Goal: Obtain resource: Download file/media

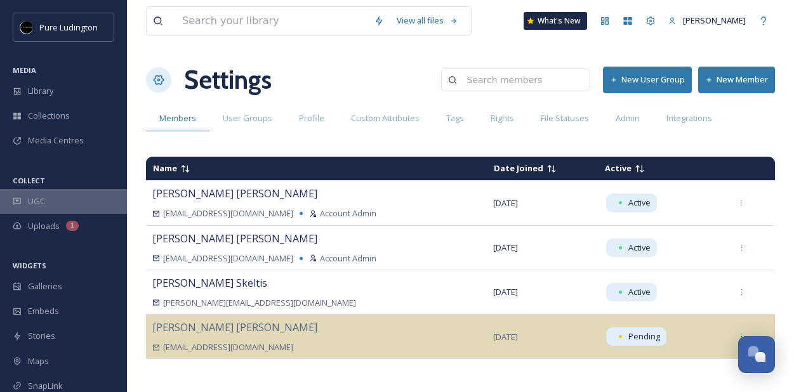
click at [81, 204] on div "UGC" at bounding box center [63, 201] width 127 height 25
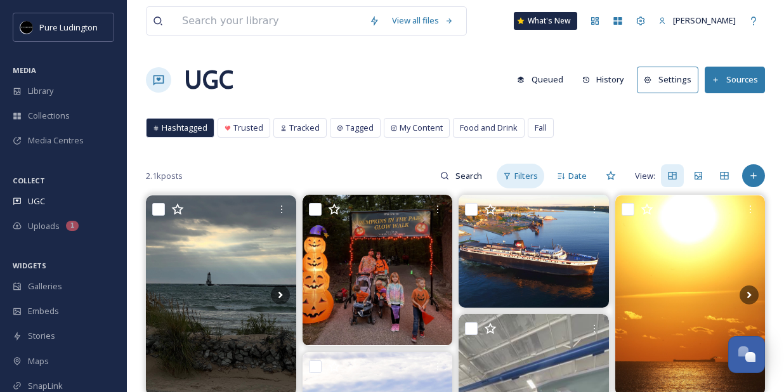
click at [536, 171] on span "Filters" at bounding box center [526, 176] width 23 height 12
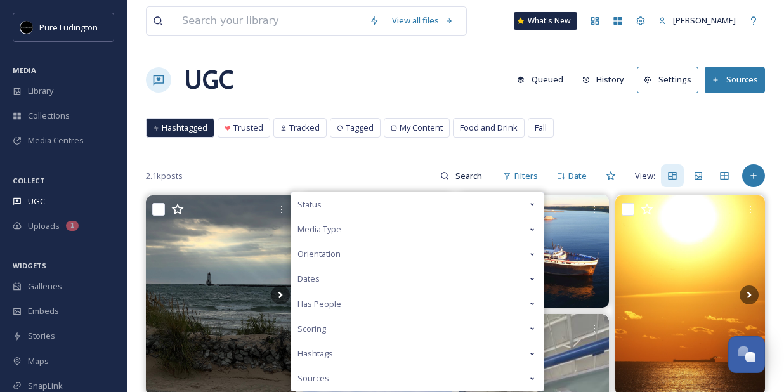
click at [415, 202] on div "Status" at bounding box center [417, 204] width 253 height 25
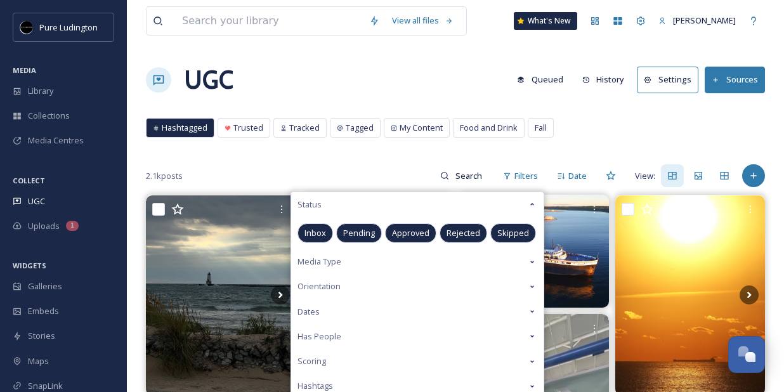
click at [406, 230] on span "Approved" at bounding box center [410, 233] width 37 height 12
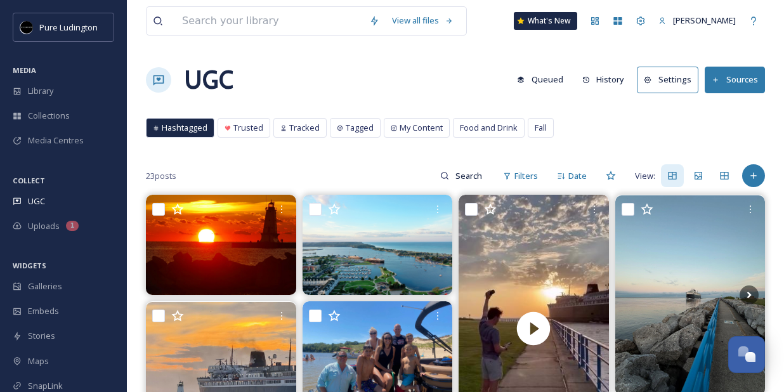
click at [594, 128] on div "Hashtagged Trusted Tracked Tagged My Content Food and Drink Fall Hashtagged Tru…" at bounding box center [455, 131] width 619 height 26
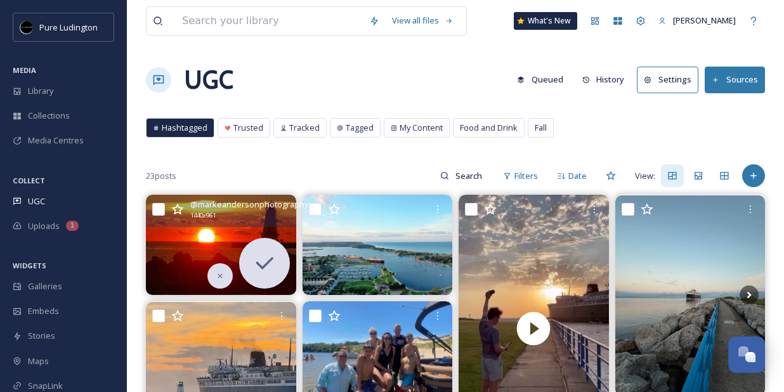
click at [231, 243] on img at bounding box center [221, 245] width 150 height 100
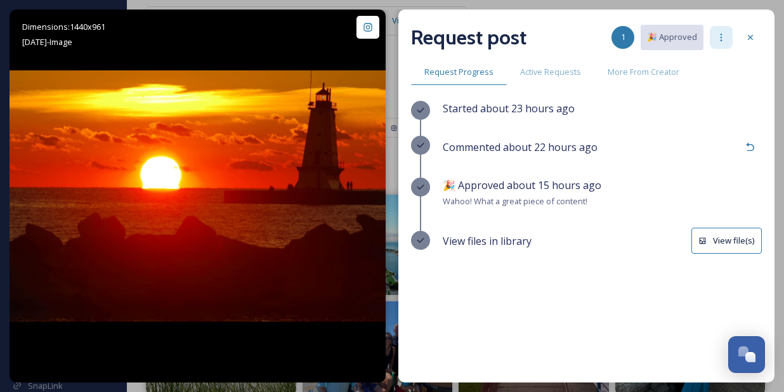
click at [720, 37] on icon at bounding box center [721, 37] width 10 height 10
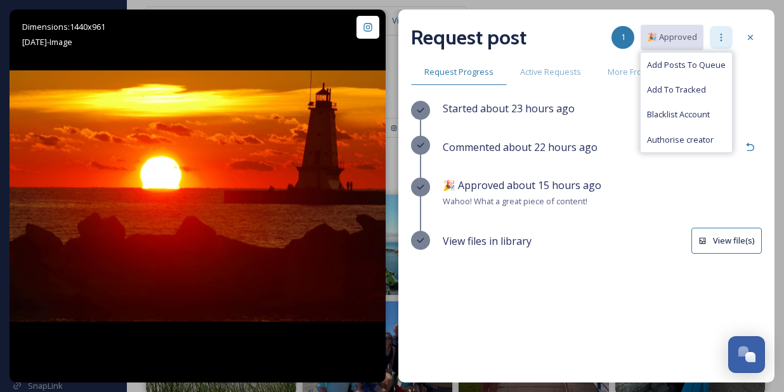
click at [720, 37] on icon at bounding box center [721, 37] width 10 height 10
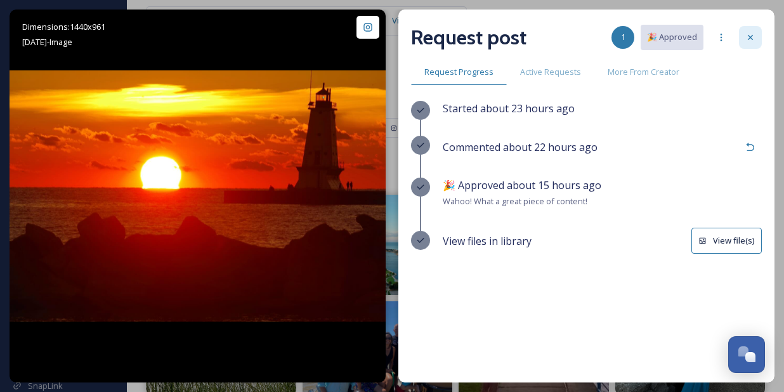
click at [753, 37] on icon at bounding box center [751, 37] width 10 height 10
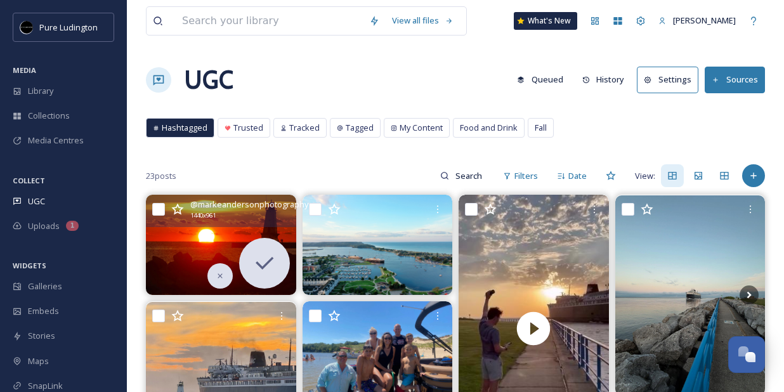
click at [227, 245] on img at bounding box center [221, 245] width 150 height 100
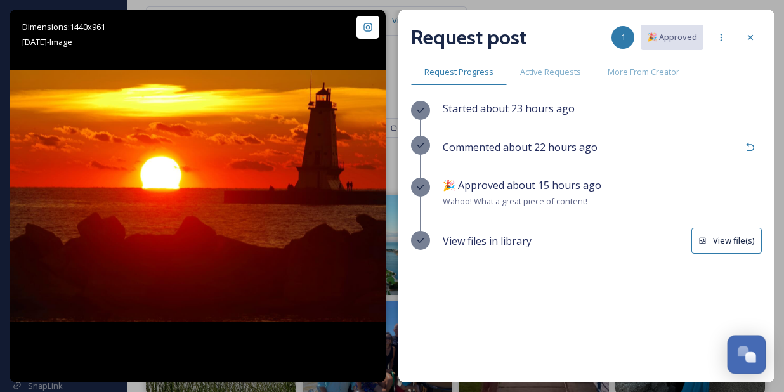
click at [741, 349] on div "Open Chat" at bounding box center [743, 351] width 11 height 11
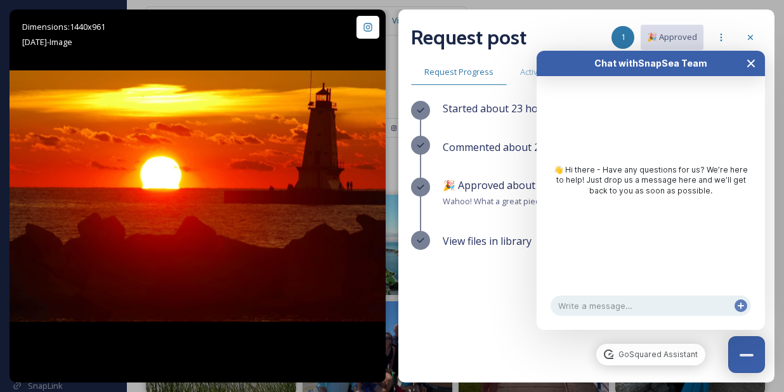
click at [746, 66] on icon "Close Chat" at bounding box center [751, 63] width 10 height 10
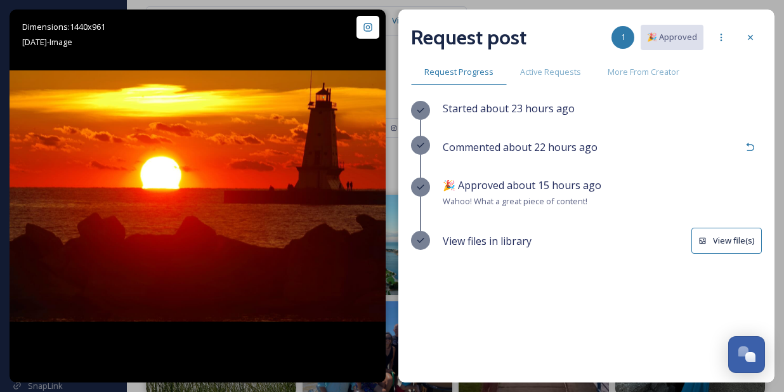
click at [723, 244] on button "View file(s)" at bounding box center [727, 241] width 70 height 26
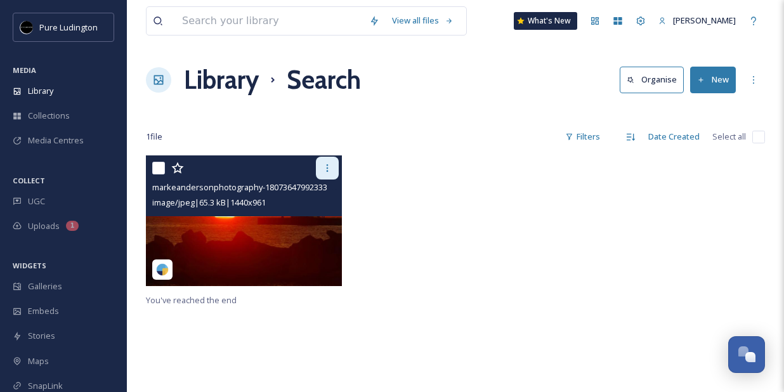
click at [322, 171] on div at bounding box center [327, 168] width 23 height 23
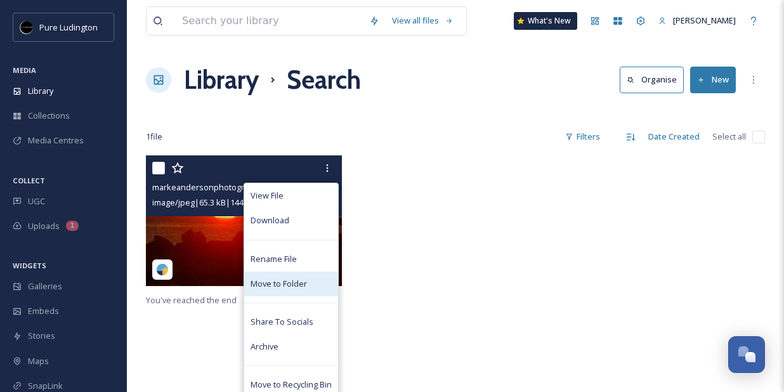
click at [268, 288] on span "Move to Folder" at bounding box center [279, 284] width 56 height 12
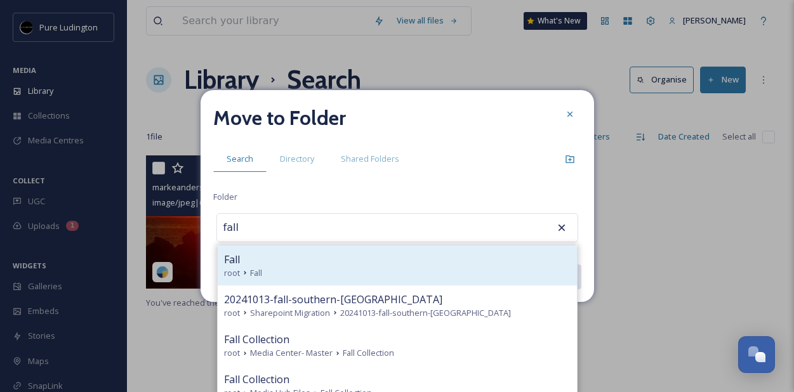
click at [302, 265] on div "Fall" at bounding box center [397, 259] width 346 height 15
type input "Fall"
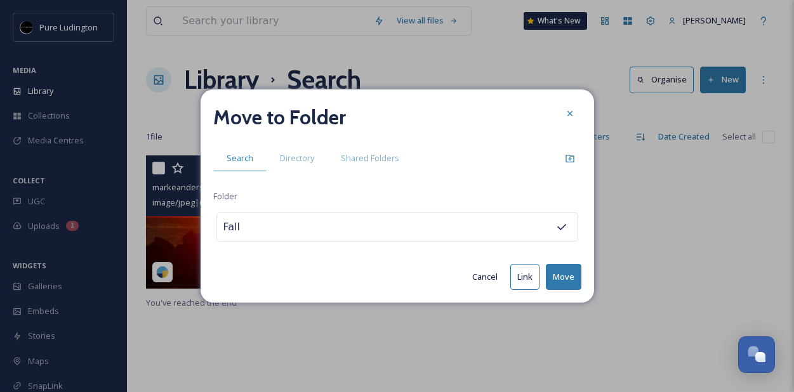
click at [557, 278] on button "Move" at bounding box center [564, 277] width 36 height 26
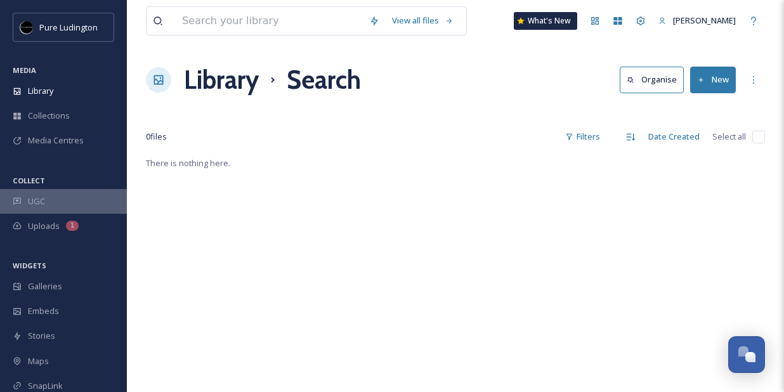
click at [36, 199] on span "UGC" at bounding box center [36, 201] width 17 height 12
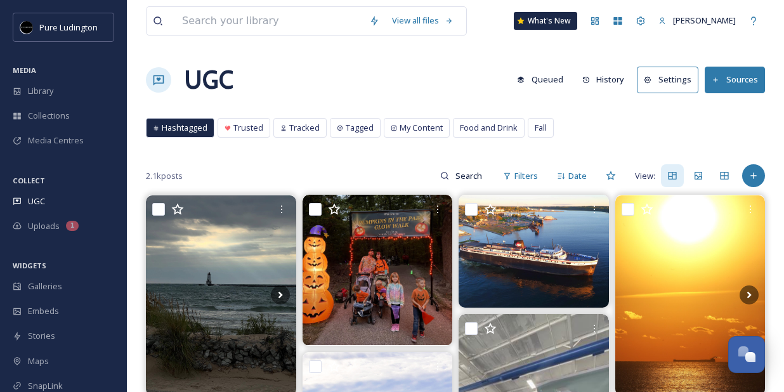
click at [329, 171] on div "2.1k posts Filters Date View:" at bounding box center [455, 175] width 619 height 25
click at [527, 175] on span "Filters" at bounding box center [526, 176] width 23 height 12
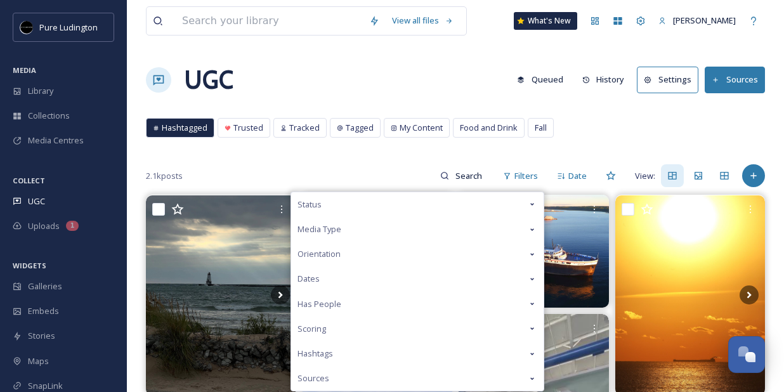
click at [473, 204] on div "Status" at bounding box center [417, 204] width 253 height 25
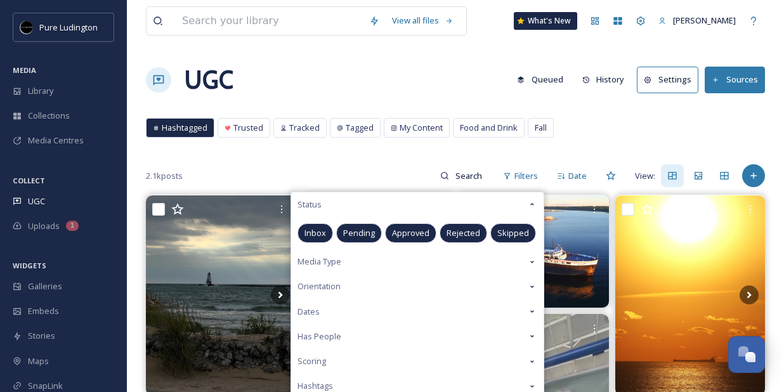
click at [407, 226] on div "Approved" at bounding box center [410, 233] width 51 height 20
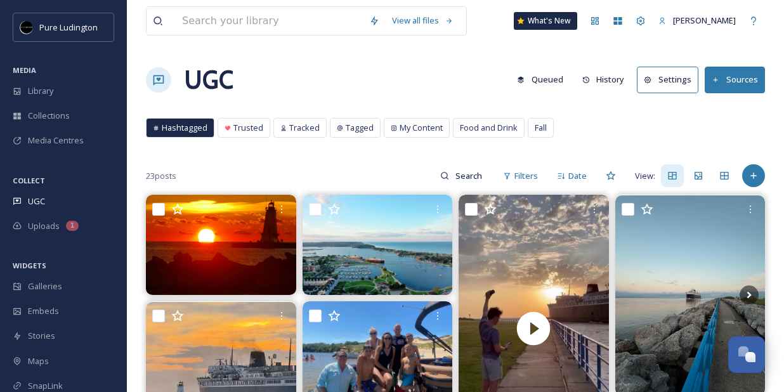
click at [400, 174] on div "23 posts Filters Date View:" at bounding box center [455, 175] width 619 height 25
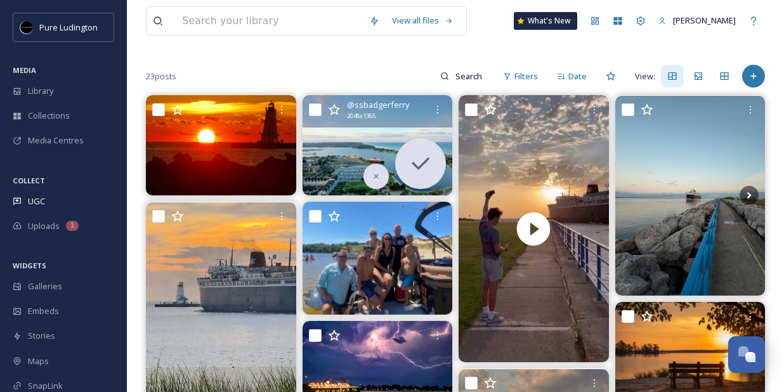
scroll to position [126, 0]
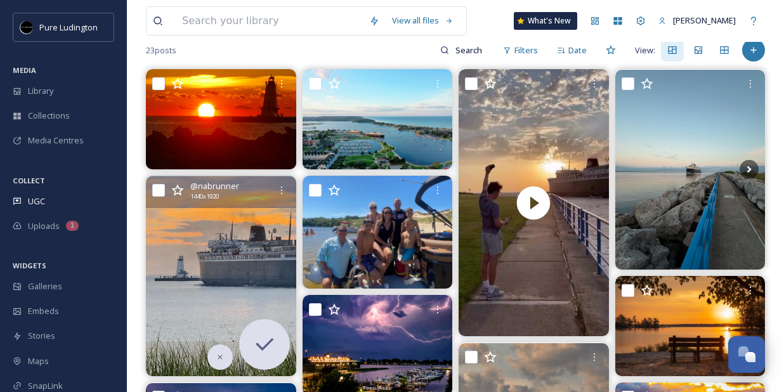
click at [229, 297] on img at bounding box center [221, 276] width 150 height 200
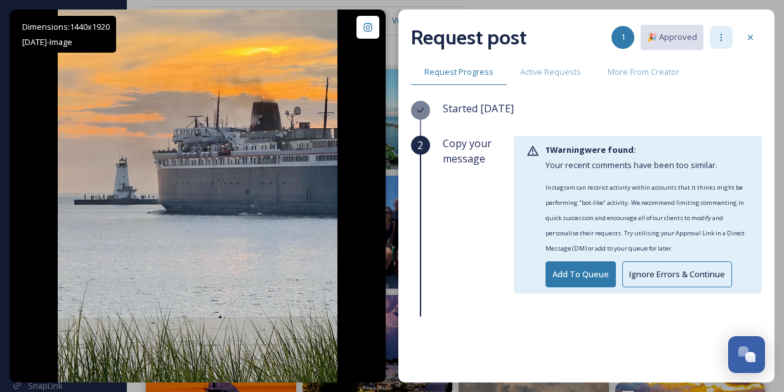
click at [717, 39] on icon at bounding box center [721, 37] width 10 height 10
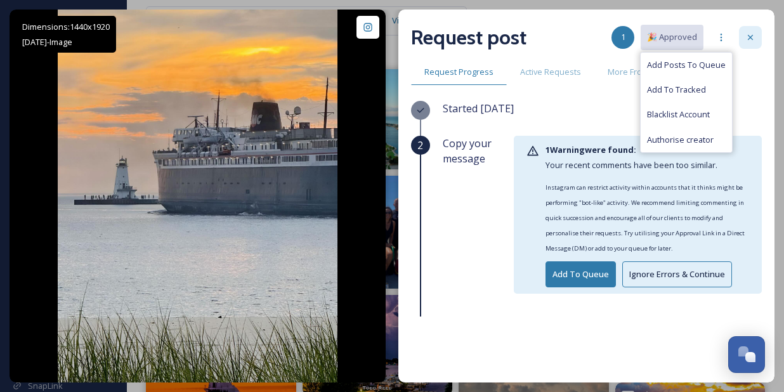
click at [746, 40] on icon at bounding box center [751, 37] width 10 height 10
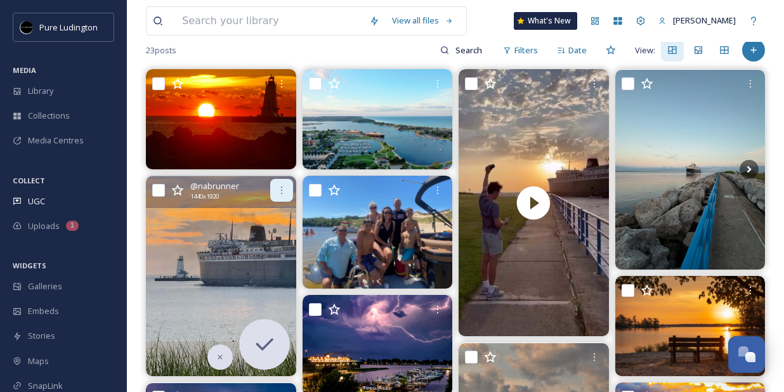
click at [277, 192] on icon at bounding box center [282, 190] width 10 height 10
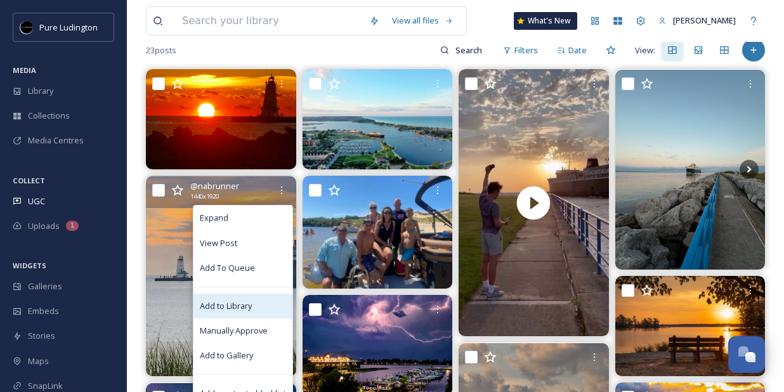
click at [237, 296] on div "Add to Library" at bounding box center [243, 306] width 99 height 25
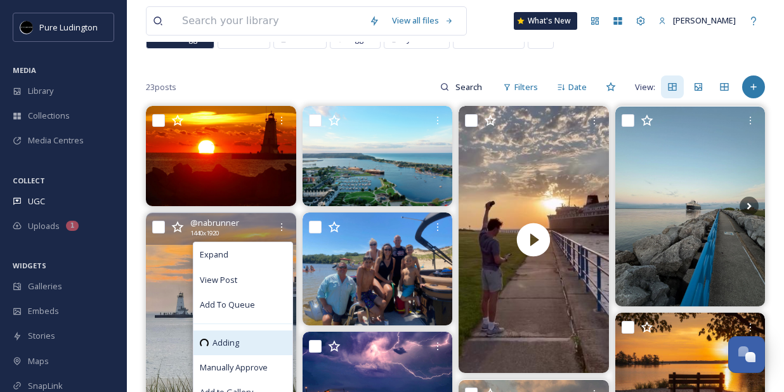
scroll to position [89, 0]
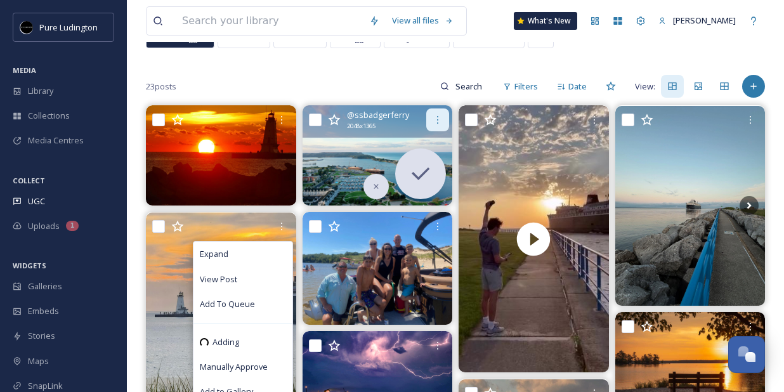
click at [433, 118] on icon at bounding box center [438, 120] width 10 height 10
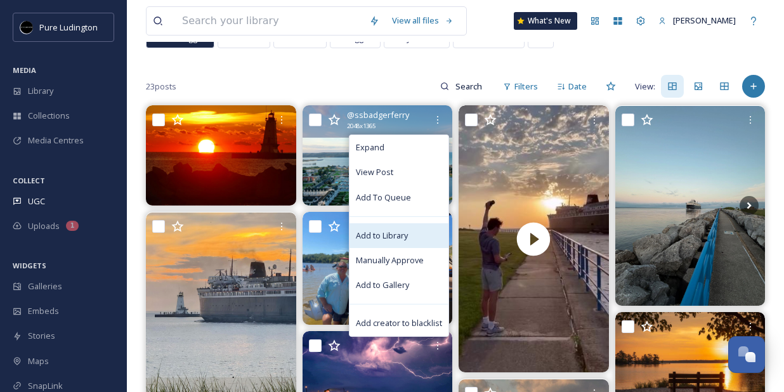
click at [391, 234] on span "Add to Library" at bounding box center [382, 236] width 52 height 12
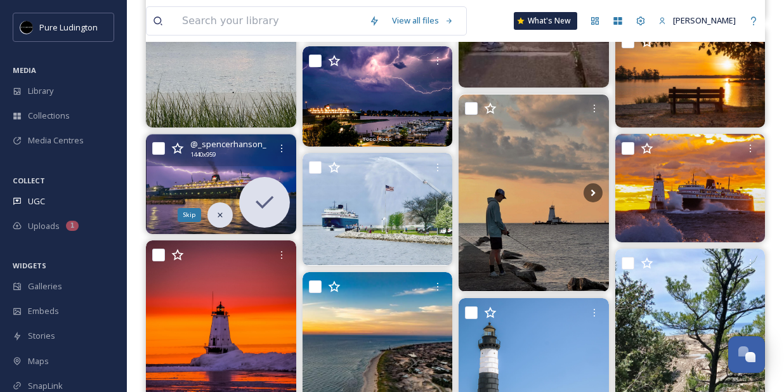
scroll to position [369, 0]
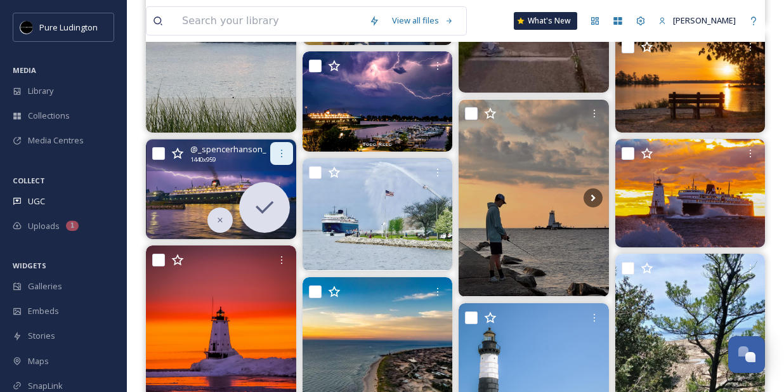
click at [280, 155] on icon at bounding box center [282, 153] width 10 height 10
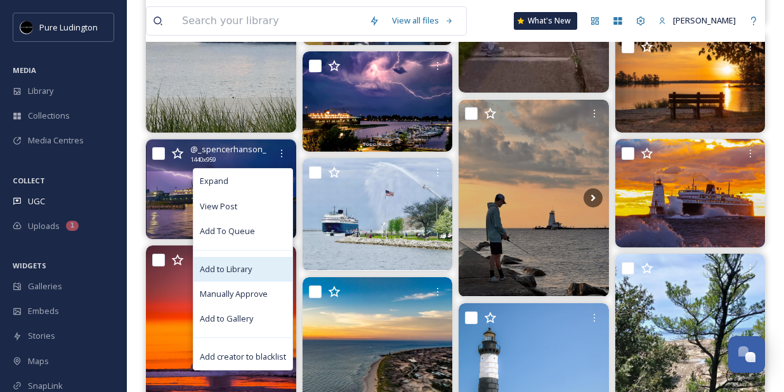
click at [251, 265] on span "Add to Library" at bounding box center [226, 269] width 52 height 12
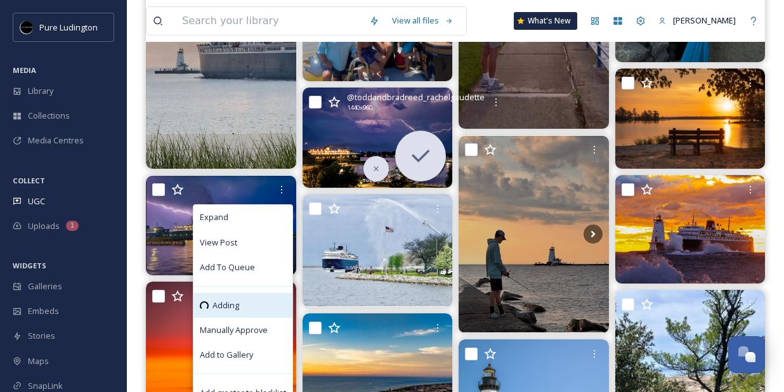
scroll to position [327, 0]
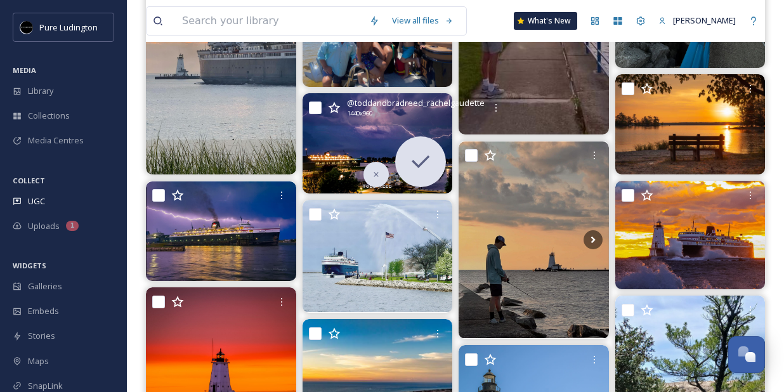
click at [432, 107] on span "@ toddandbradreed_rachelgaudette" at bounding box center [416, 103] width 138 height 12
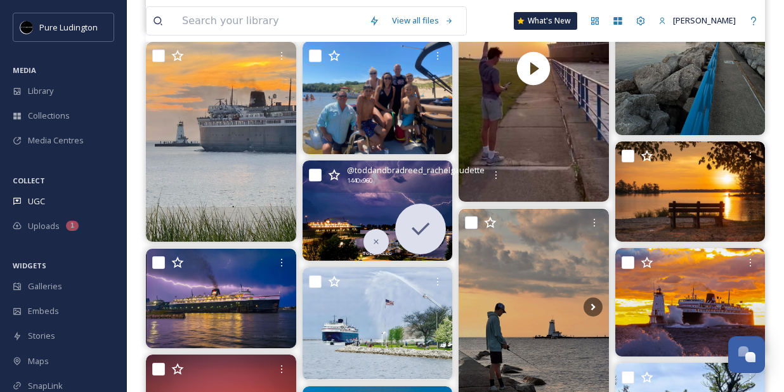
scroll to position [261, 0]
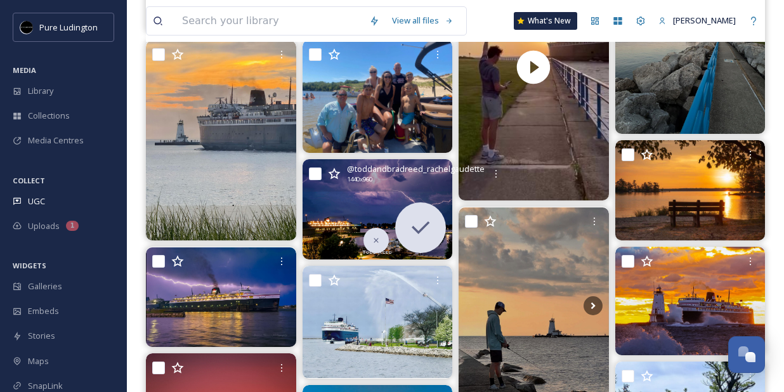
click at [355, 206] on img at bounding box center [378, 209] width 150 height 100
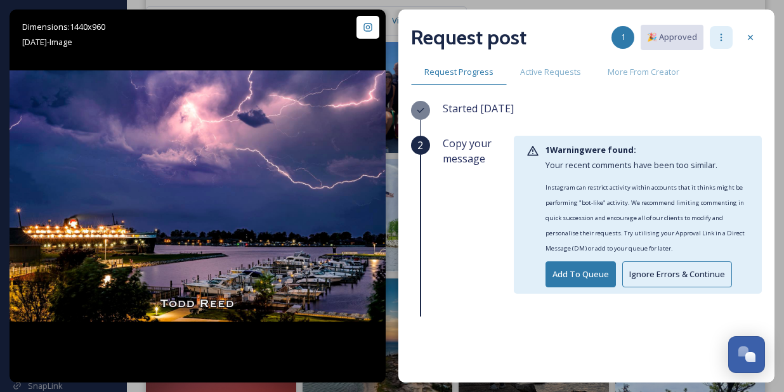
click at [727, 39] on div at bounding box center [721, 37] width 23 height 23
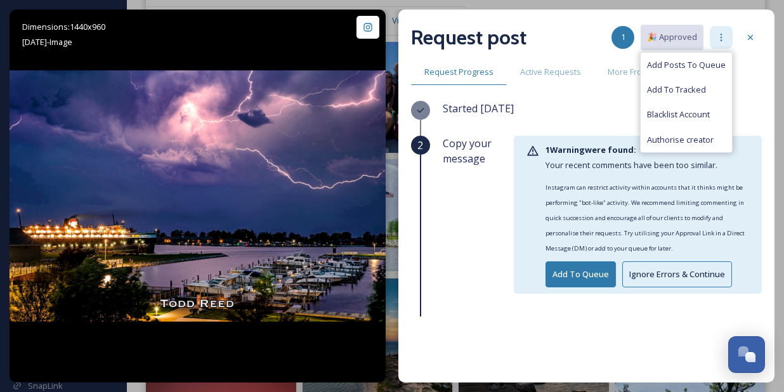
click at [727, 39] on div at bounding box center [721, 37] width 23 height 23
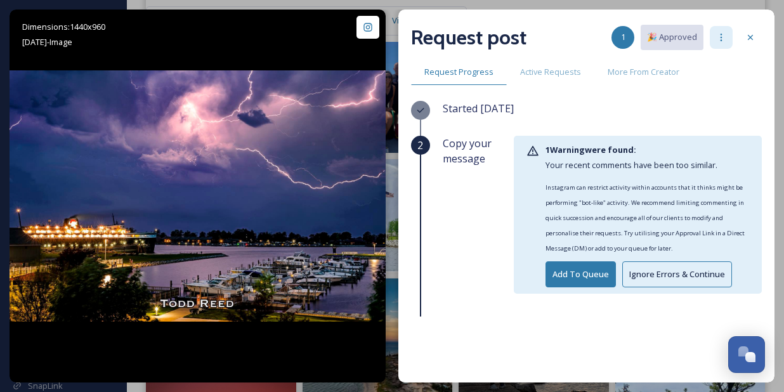
click at [727, 39] on div at bounding box center [721, 37] width 23 height 23
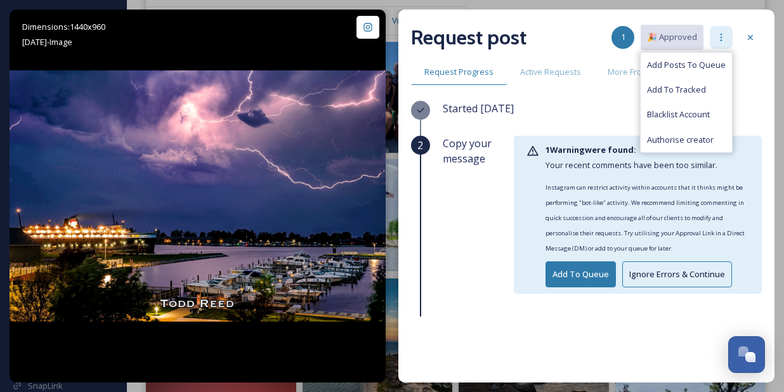
click at [721, 37] on icon at bounding box center [722, 38] width 2 height 8
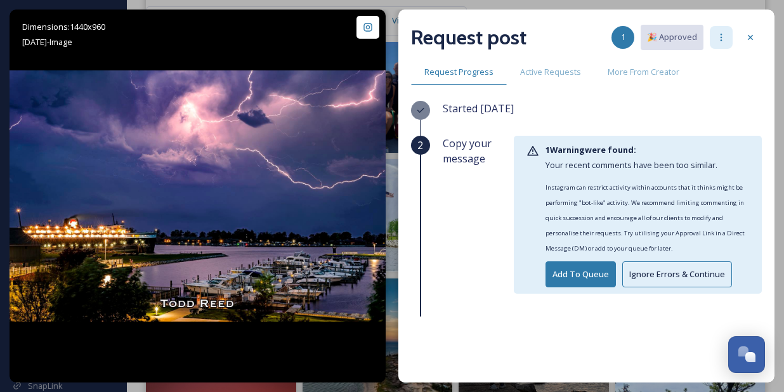
click at [721, 37] on icon at bounding box center [722, 38] width 2 height 8
click at [760, 33] on div at bounding box center [750, 37] width 23 height 23
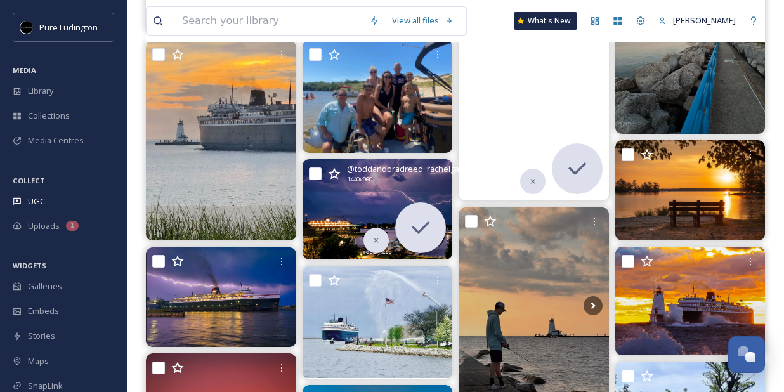
click at [448, 175] on span "@ toddandbradreed_rachelgaudette" at bounding box center [416, 169] width 138 height 12
click at [444, 178] on div "@ toddandbradreed_rachelgaudette 1440 x 960" at bounding box center [416, 174] width 138 height 22
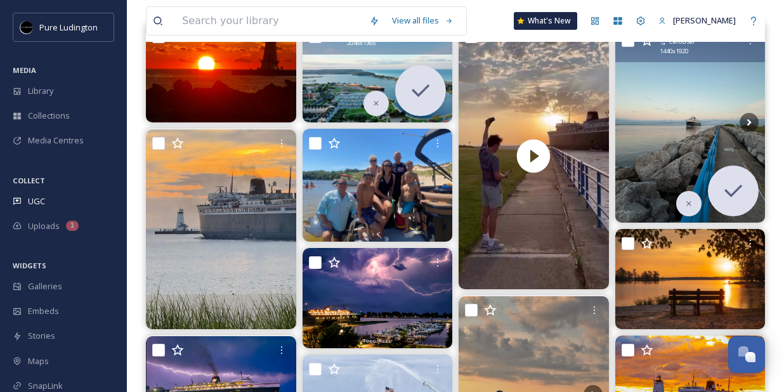
scroll to position [127, 0]
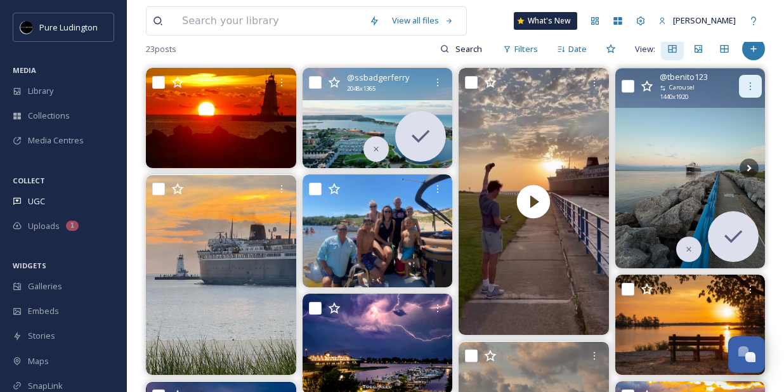
click at [750, 86] on icon at bounding box center [750, 86] width 1 height 8
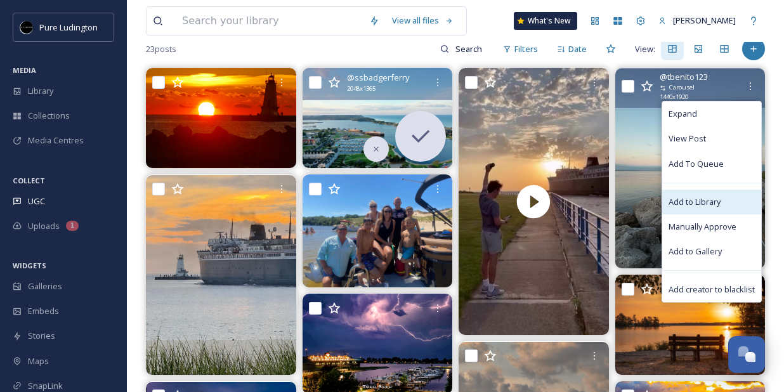
click at [699, 194] on div "Add to Library" at bounding box center [711, 202] width 99 height 25
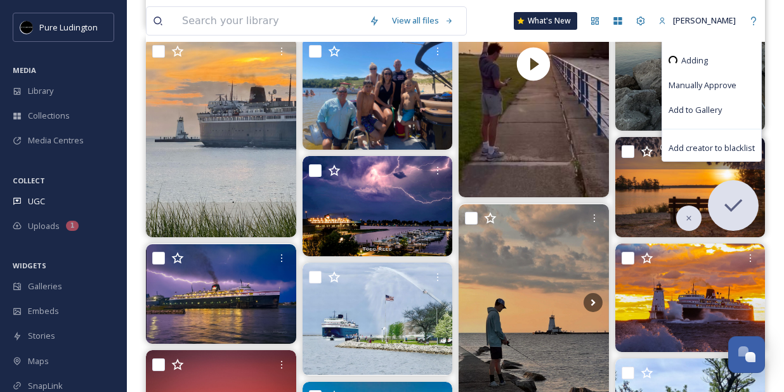
scroll to position [279, 0]
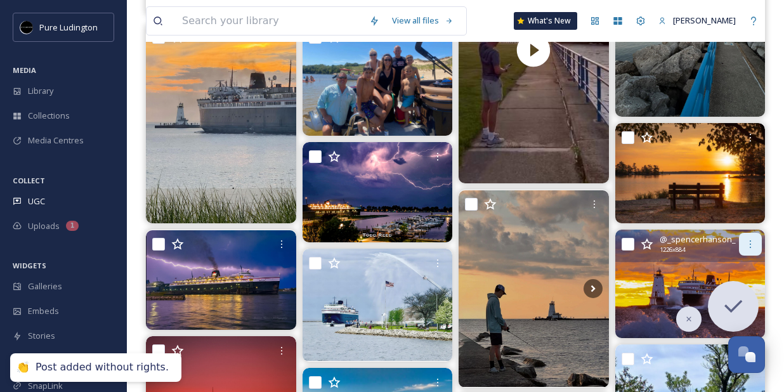
click at [747, 251] on div at bounding box center [750, 244] width 23 height 23
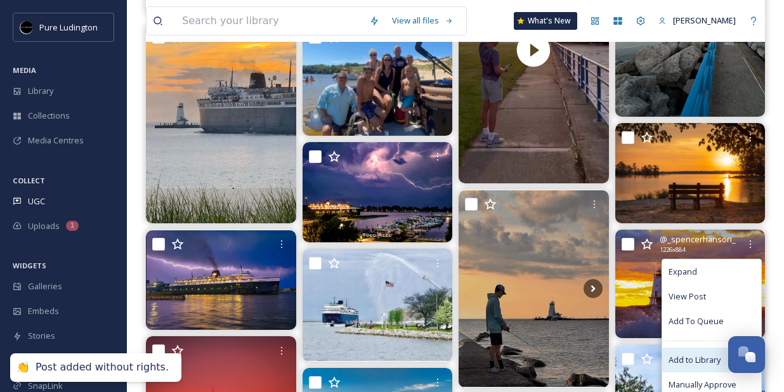
click at [694, 360] on span "Add to Library" at bounding box center [695, 360] width 52 height 12
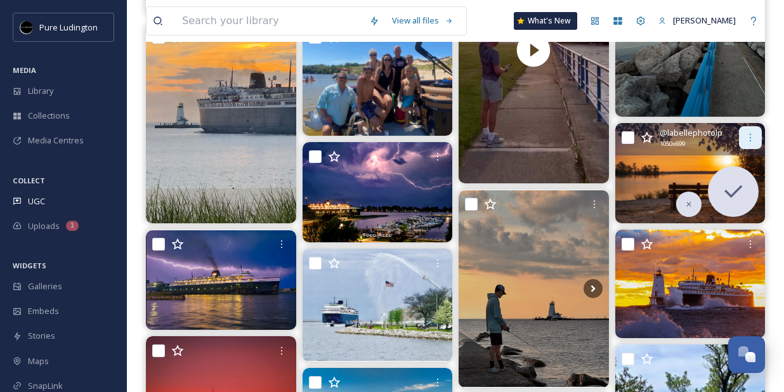
click at [742, 141] on div at bounding box center [750, 137] width 23 height 23
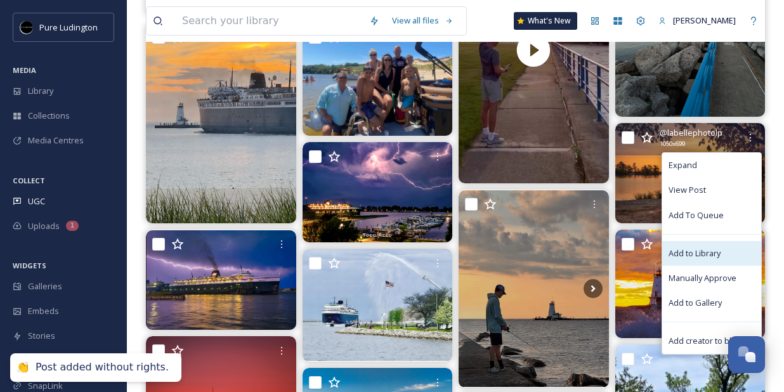
click at [682, 257] on span "Add to Library" at bounding box center [695, 253] width 52 height 12
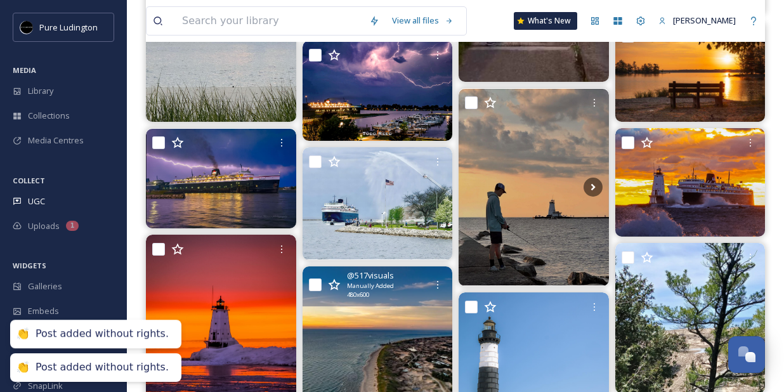
scroll to position [315, 0]
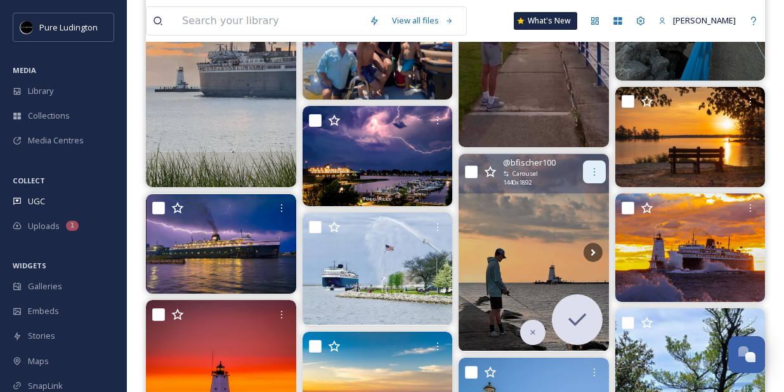
click at [593, 179] on div at bounding box center [594, 172] width 23 height 23
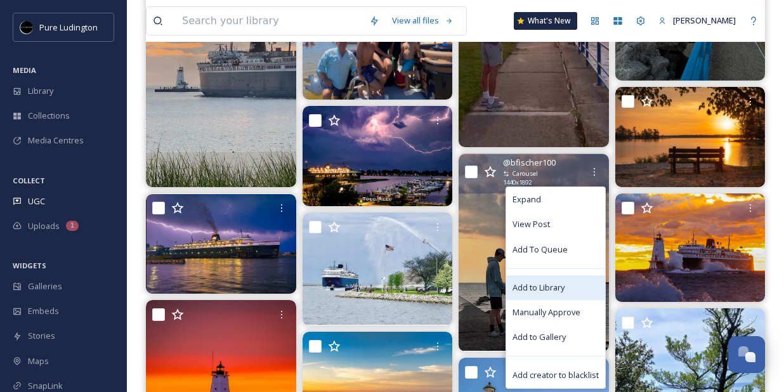
click at [534, 285] on span "Add to Library" at bounding box center [539, 288] width 52 height 12
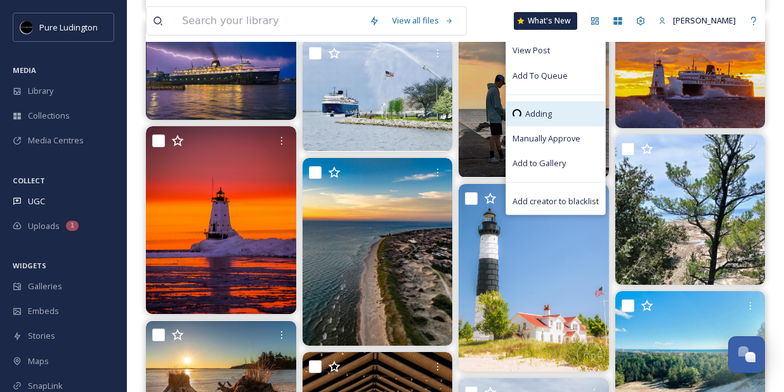
scroll to position [540, 0]
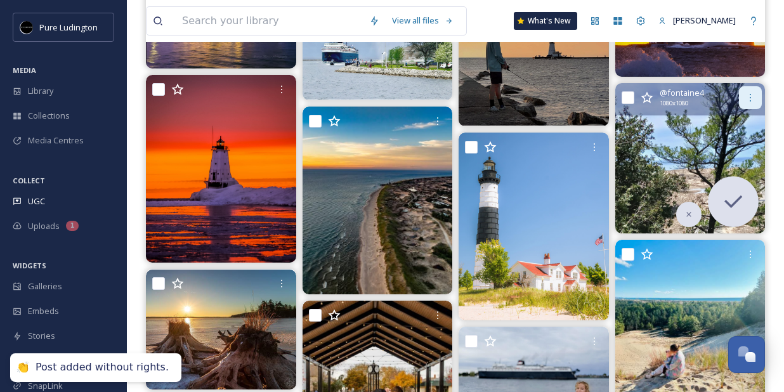
click at [746, 104] on div at bounding box center [750, 97] width 23 height 23
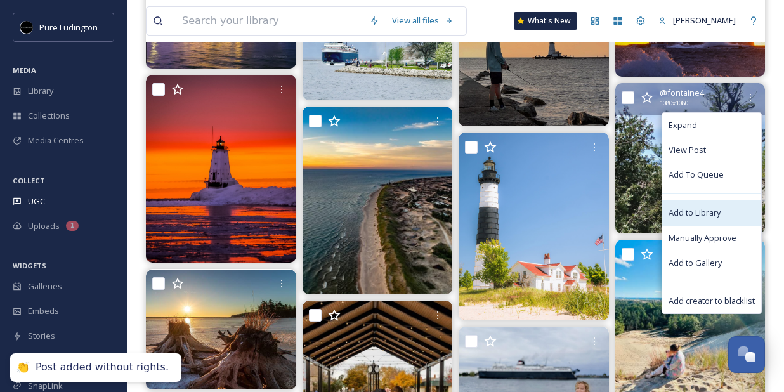
click at [692, 211] on span "Add to Library" at bounding box center [695, 213] width 52 height 12
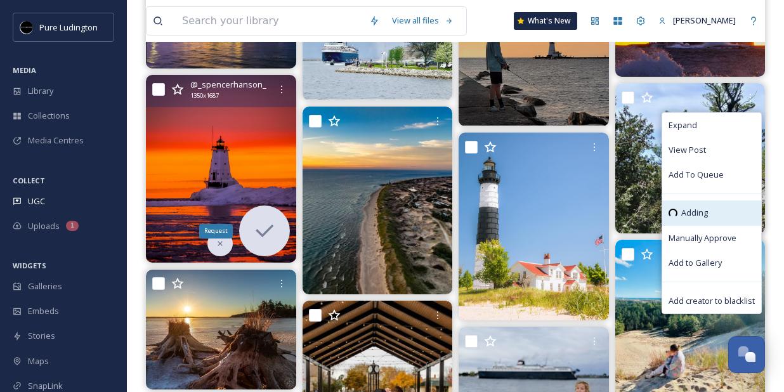
scroll to position [0, 0]
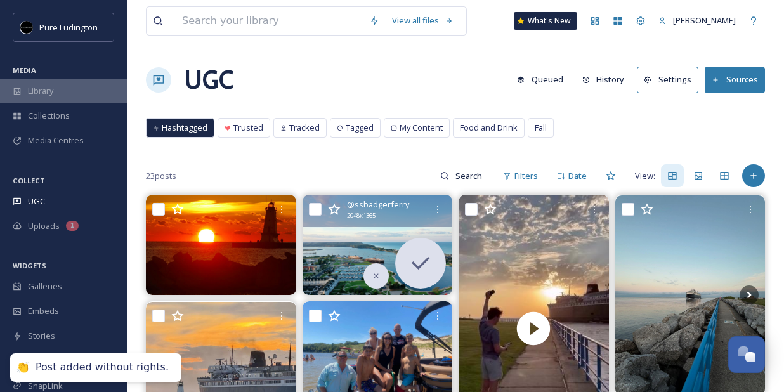
click at [57, 86] on div "Library" at bounding box center [63, 91] width 127 height 25
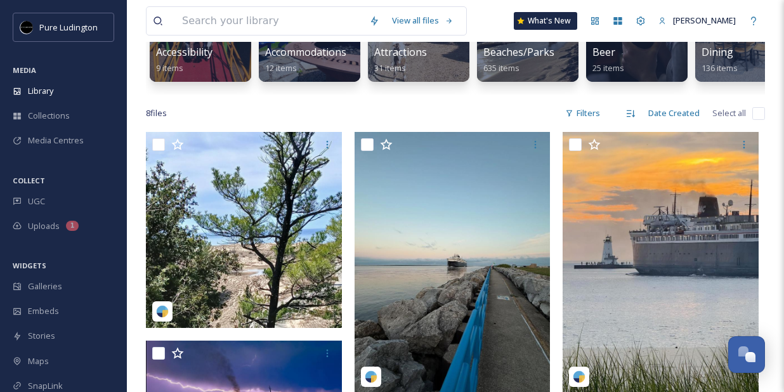
scroll to position [178, 0]
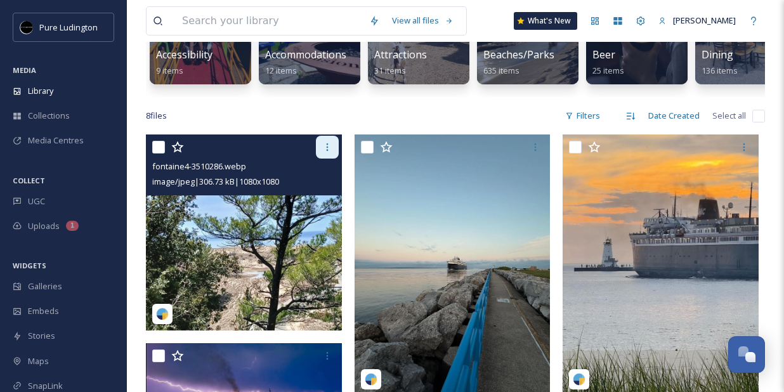
click at [328, 152] on icon at bounding box center [327, 147] width 10 height 10
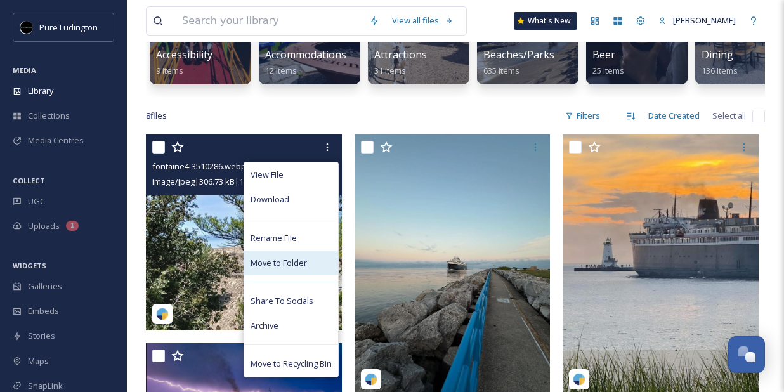
click at [298, 269] on span "Move to Folder" at bounding box center [279, 263] width 56 height 12
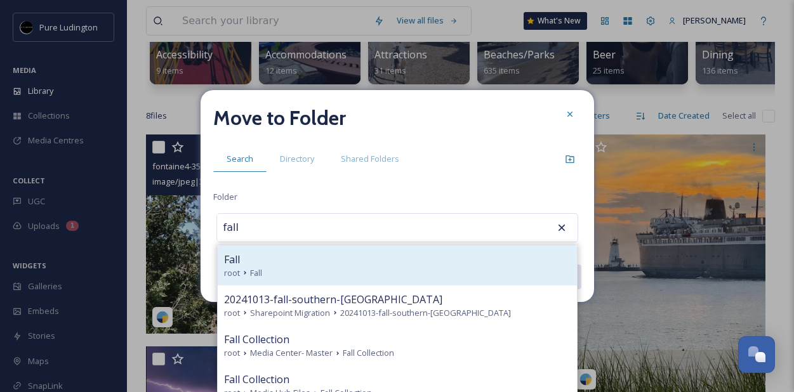
click at [290, 275] on div "root Fall" at bounding box center [397, 273] width 346 height 12
type input "Fall"
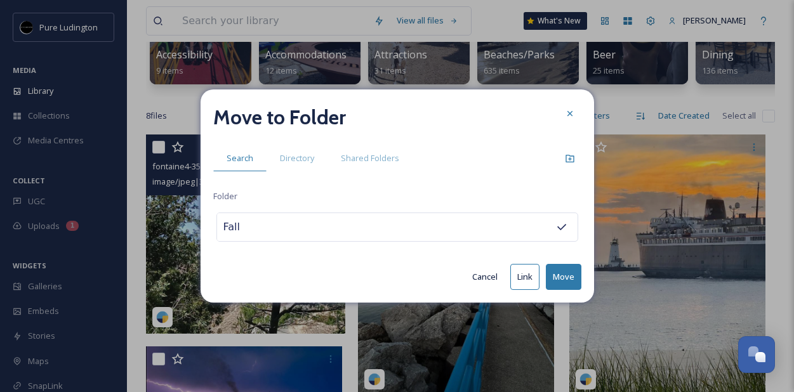
click at [561, 276] on button "Move" at bounding box center [564, 277] width 36 height 26
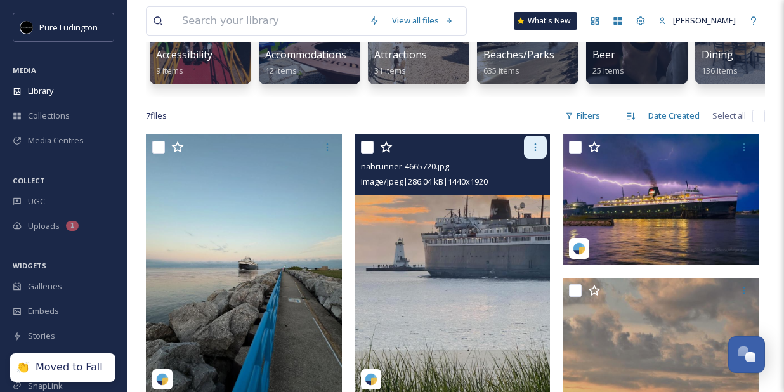
click at [533, 159] on div at bounding box center [535, 147] width 23 height 23
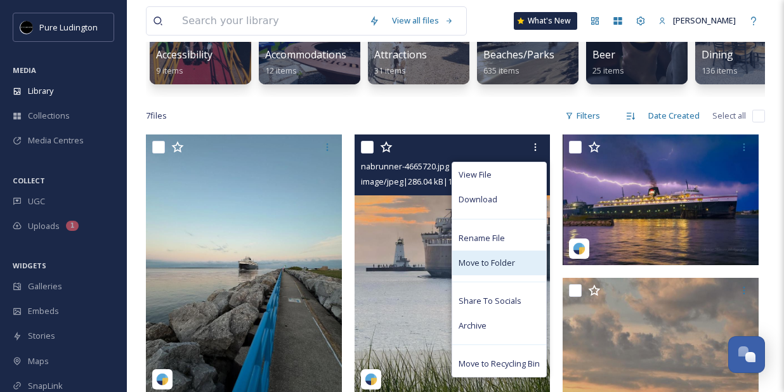
click at [476, 265] on div "Move to Folder" at bounding box center [499, 263] width 94 height 25
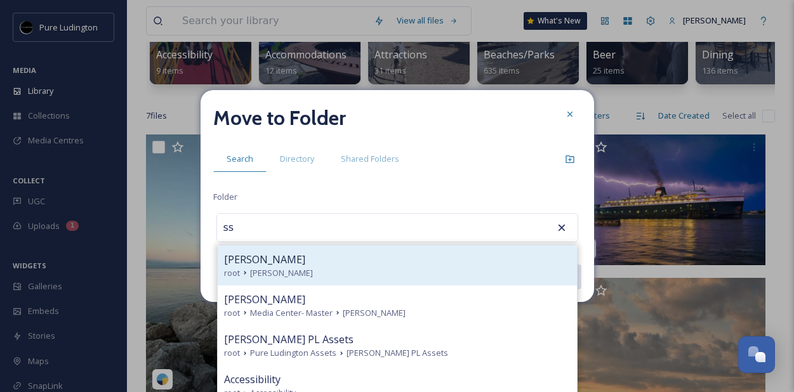
click at [391, 249] on div "[PERSON_NAME] root [PERSON_NAME]" at bounding box center [397, 266] width 359 height 40
type input "[PERSON_NAME]"
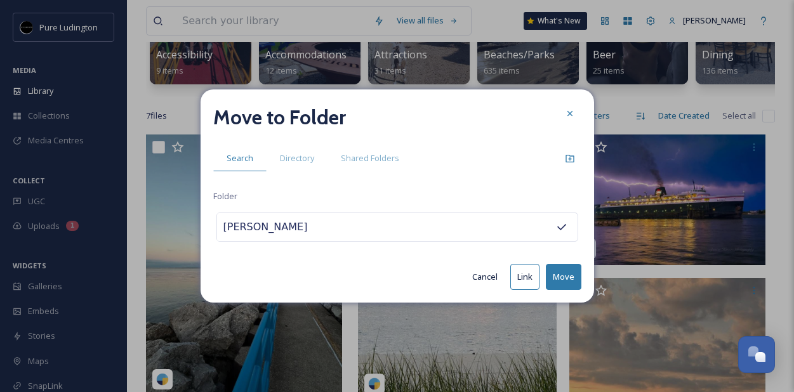
click at [558, 270] on button "Move" at bounding box center [564, 277] width 36 height 26
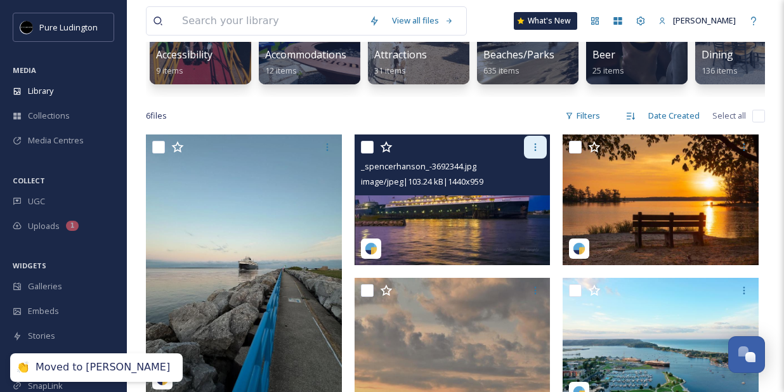
click at [532, 152] on icon at bounding box center [535, 147] width 10 height 10
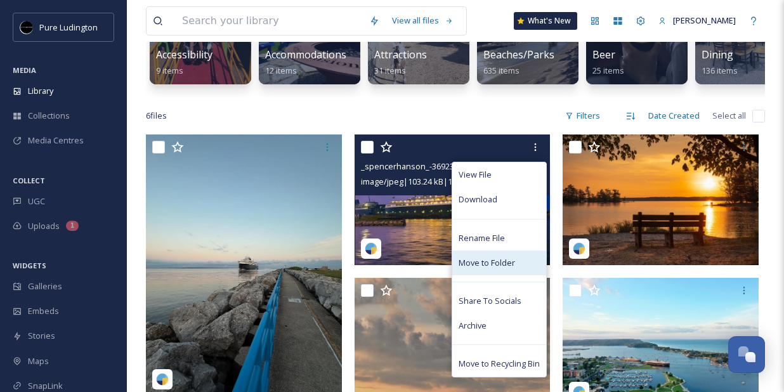
click at [494, 261] on div "Move to Folder" at bounding box center [499, 263] width 94 height 25
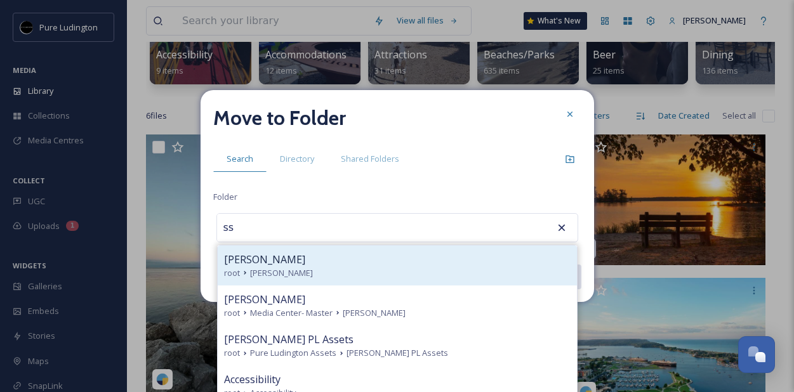
click at [345, 263] on div "[PERSON_NAME]" at bounding box center [397, 259] width 346 height 15
type input "[PERSON_NAME]"
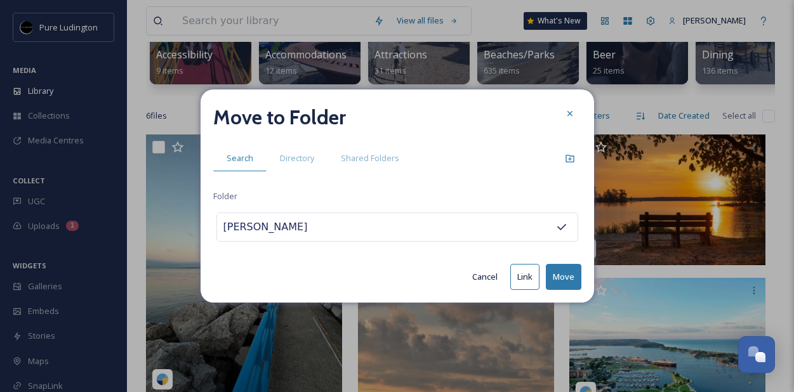
click at [557, 277] on button "Move" at bounding box center [564, 277] width 36 height 26
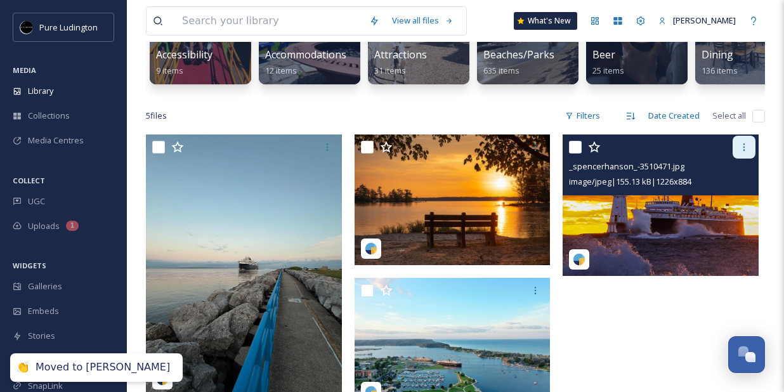
click at [743, 152] on icon at bounding box center [744, 147] width 10 height 10
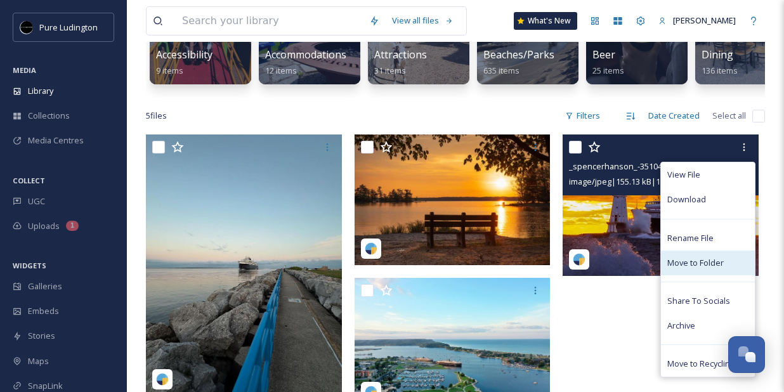
click at [701, 269] on span "Move to Folder" at bounding box center [696, 263] width 56 height 12
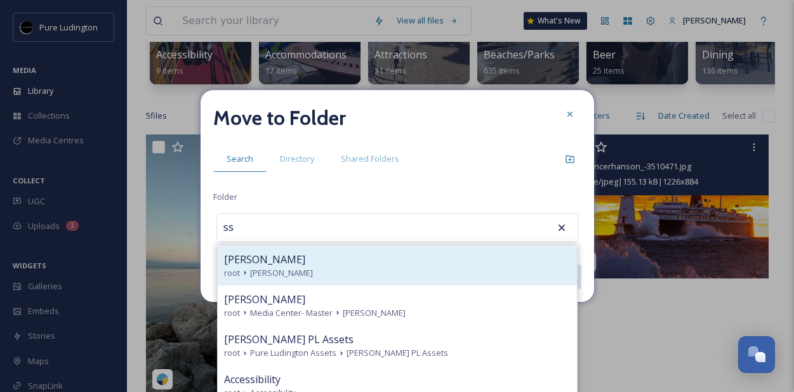
click at [423, 258] on div "[PERSON_NAME]" at bounding box center [397, 259] width 346 height 15
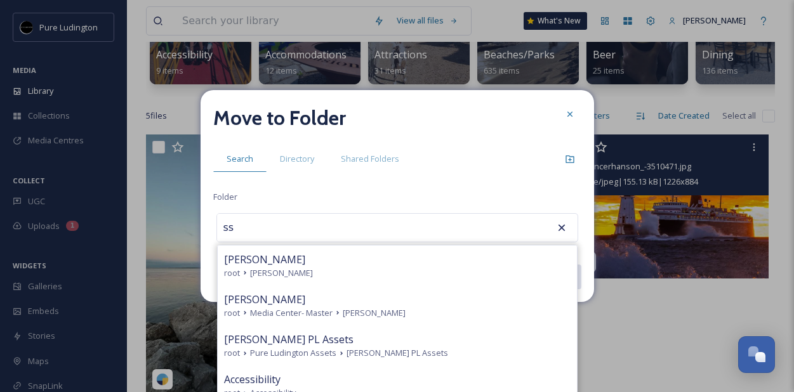
type input "[PERSON_NAME]"
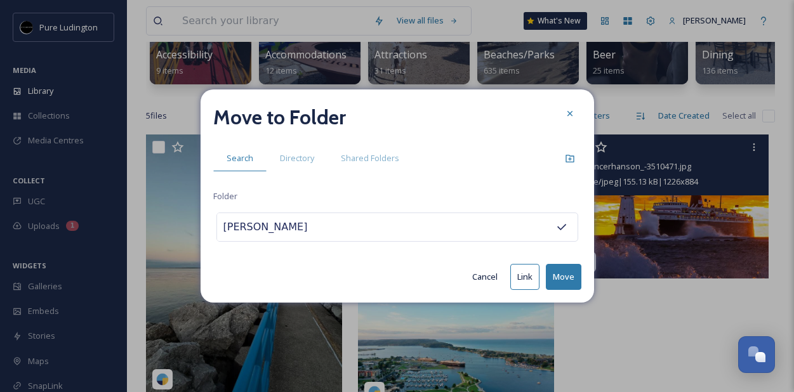
click at [553, 274] on button "Move" at bounding box center [564, 277] width 36 height 26
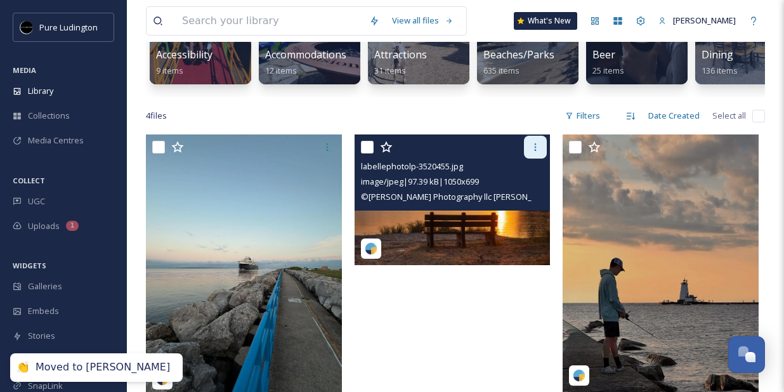
click at [534, 152] on icon at bounding box center [535, 147] width 10 height 10
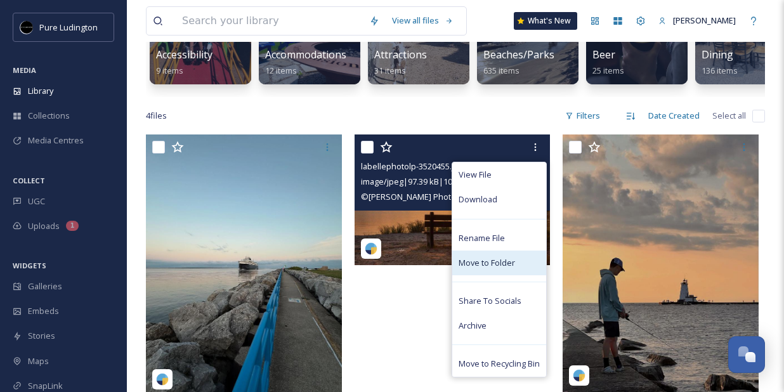
click at [489, 269] on span "Move to Folder" at bounding box center [487, 263] width 56 height 12
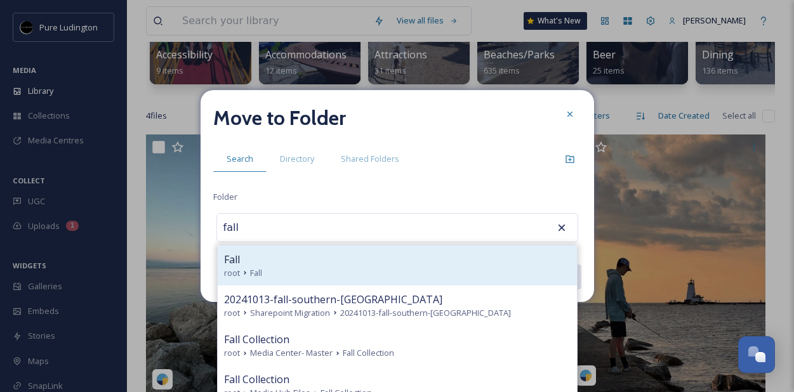
click at [451, 275] on div "root Fall" at bounding box center [397, 273] width 346 height 12
type input "Fall"
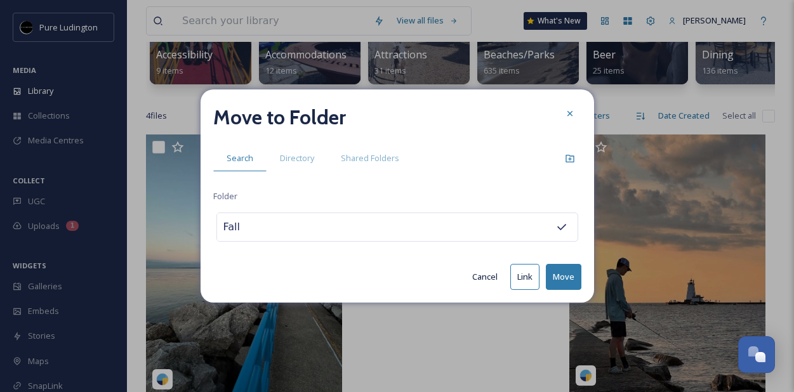
click at [565, 276] on button "Move" at bounding box center [564, 277] width 36 height 26
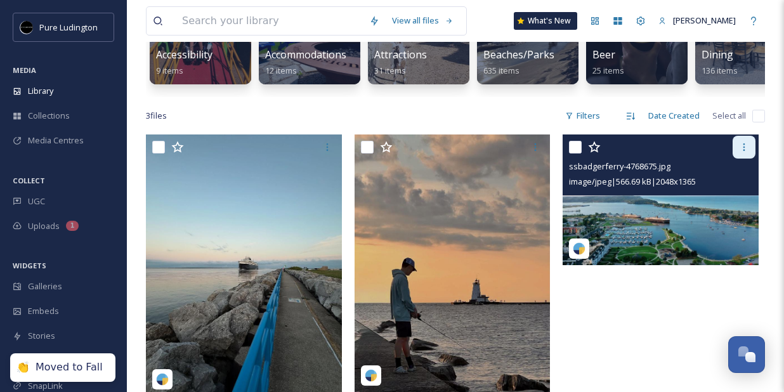
click at [743, 152] on icon at bounding box center [744, 147] width 10 height 10
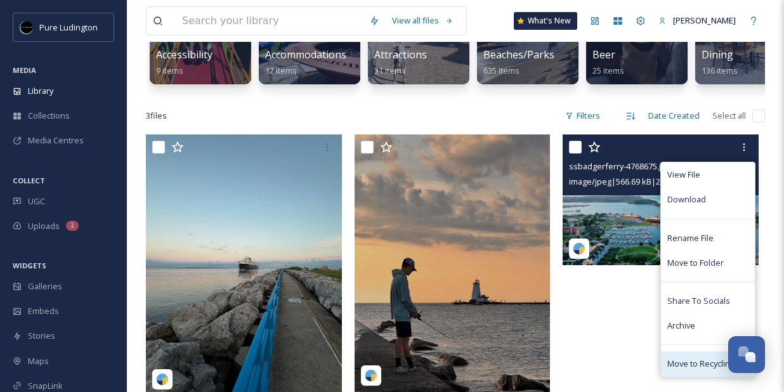
click at [694, 370] on span "Move to Recycling Bin" at bounding box center [708, 364] width 81 height 12
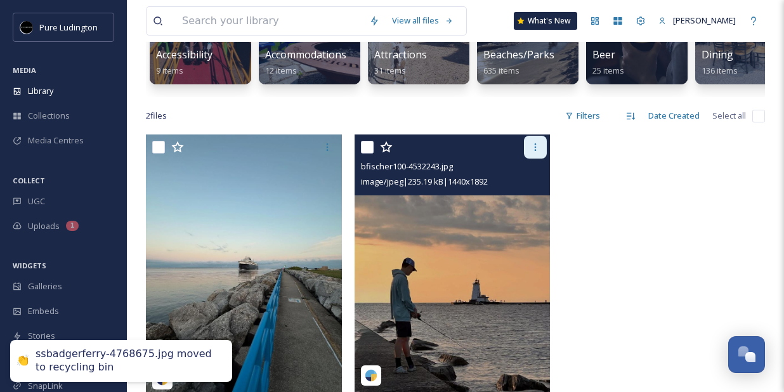
click at [524, 159] on div at bounding box center [535, 147] width 23 height 23
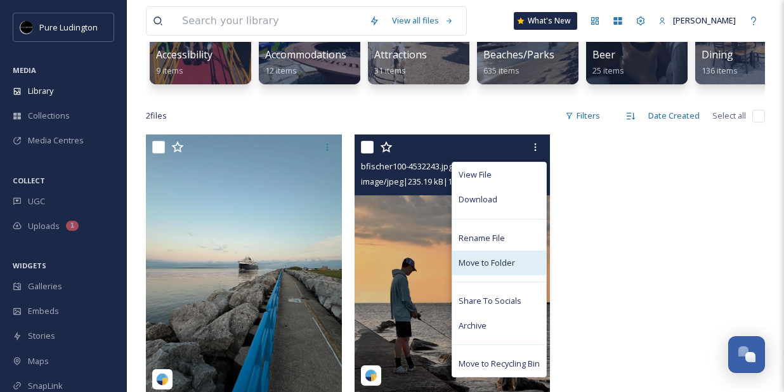
click at [490, 269] on span "Move to Folder" at bounding box center [487, 263] width 56 height 12
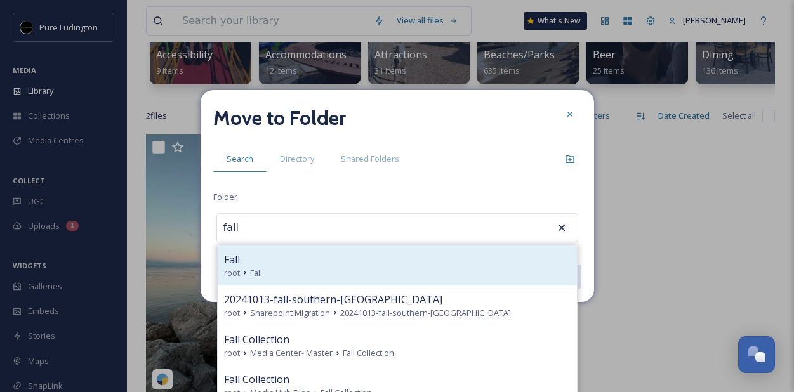
click at [400, 263] on div "Fall" at bounding box center [397, 259] width 346 height 15
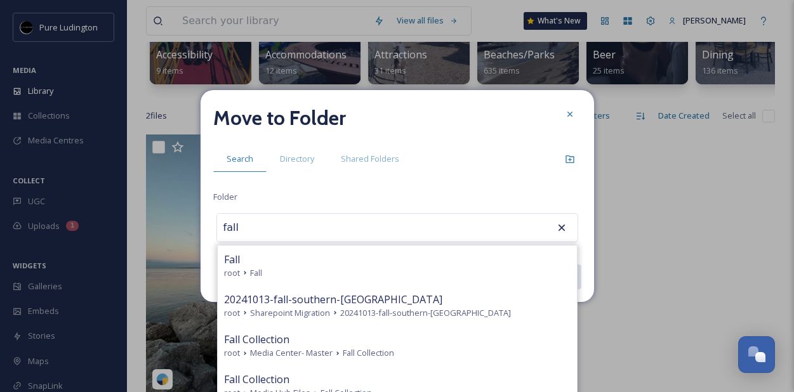
type input "Fall"
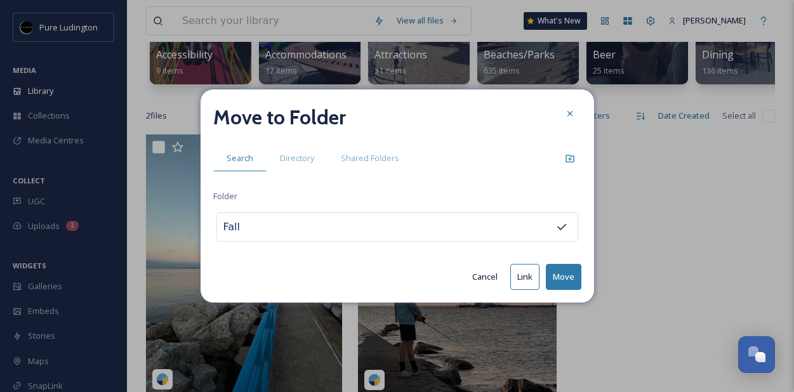
click at [560, 275] on button "Move" at bounding box center [564, 277] width 36 height 26
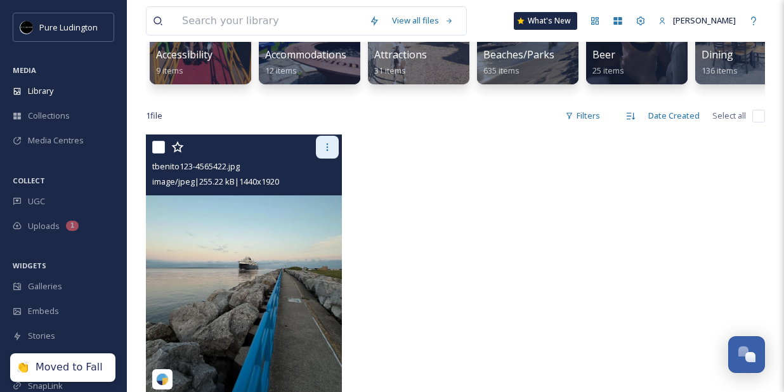
click at [326, 152] on icon at bounding box center [327, 147] width 10 height 10
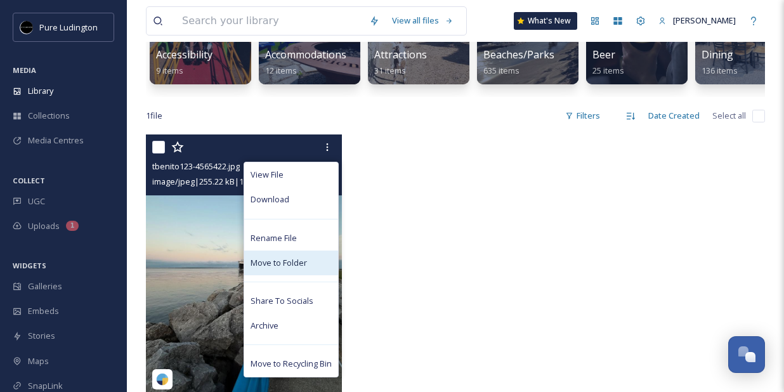
click at [293, 269] on span "Move to Folder" at bounding box center [279, 263] width 56 height 12
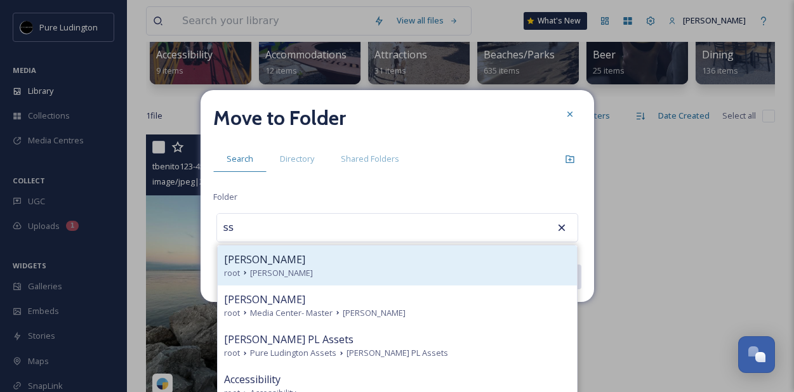
click at [362, 254] on div "[PERSON_NAME]" at bounding box center [397, 259] width 346 height 15
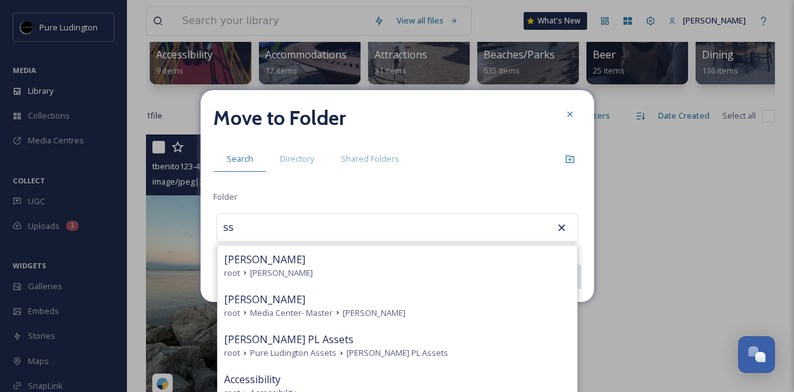
type input "[PERSON_NAME]"
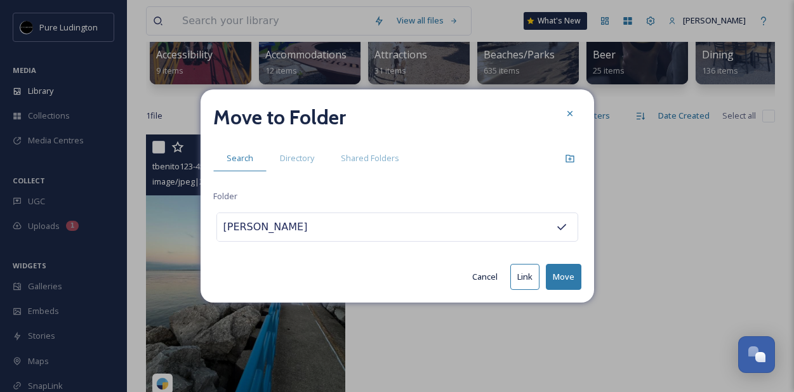
click at [559, 277] on button "Move" at bounding box center [564, 277] width 36 height 26
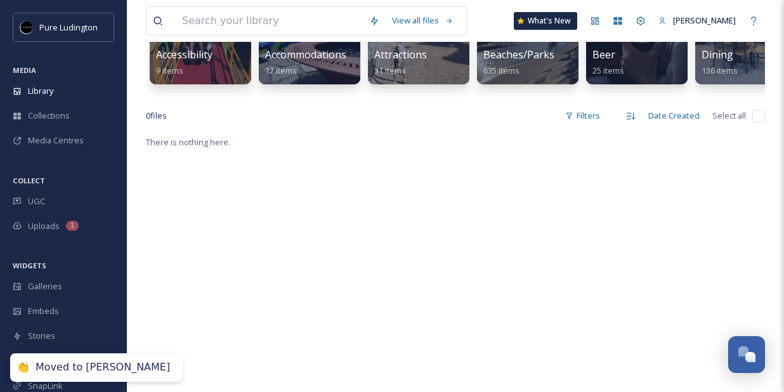
click at [55, 93] on div "Library" at bounding box center [63, 91] width 127 height 25
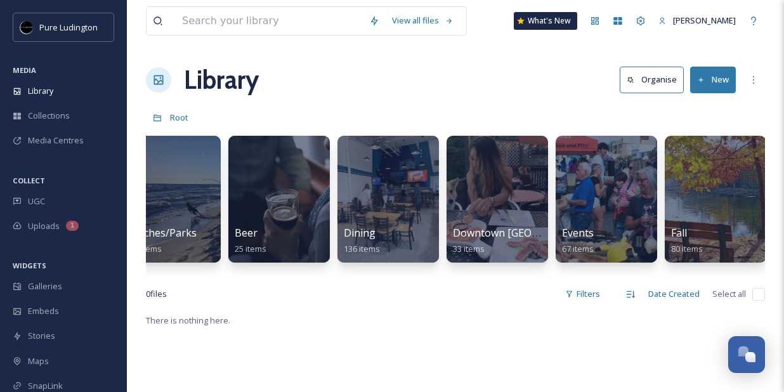
scroll to position [0, 442]
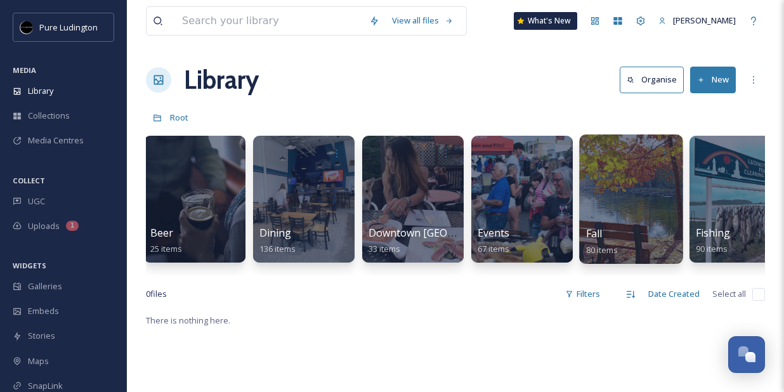
click at [610, 185] on div at bounding box center [630, 199] width 103 height 129
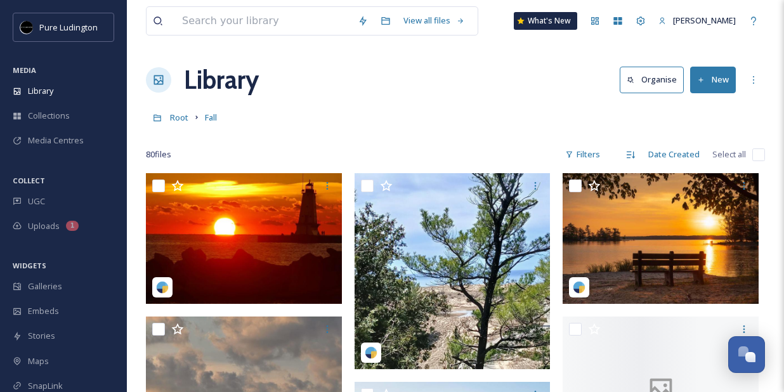
click at [463, 110] on div "Root Fall" at bounding box center [455, 117] width 619 height 24
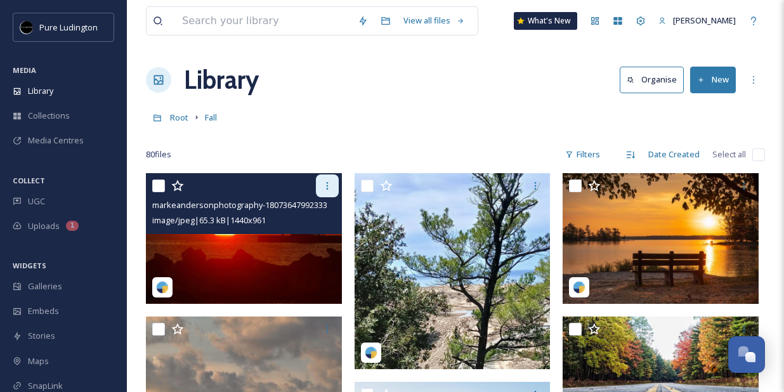
click at [325, 186] on icon at bounding box center [327, 186] width 10 height 10
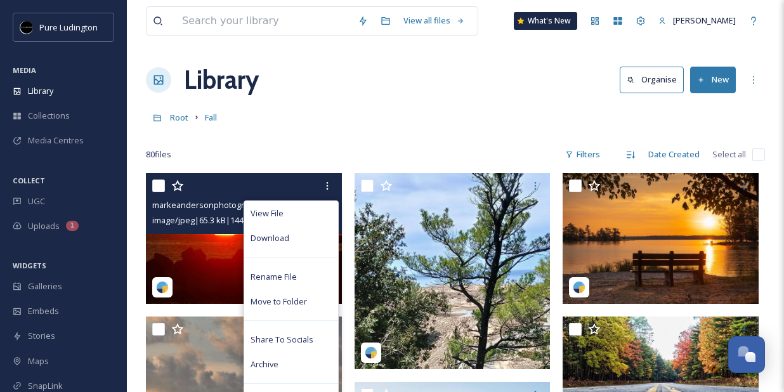
click at [220, 239] on img at bounding box center [244, 238] width 196 height 131
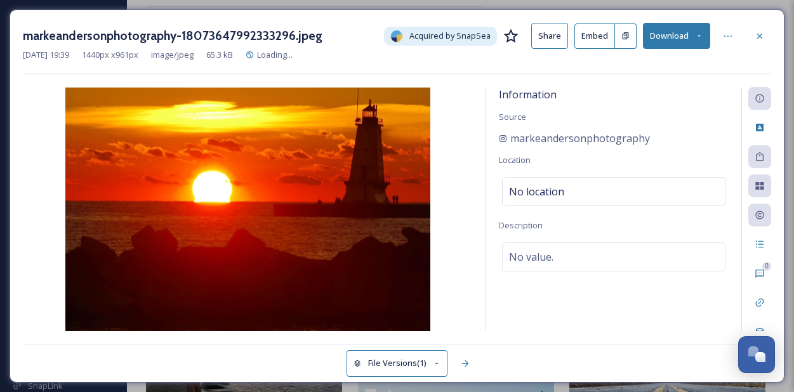
click at [687, 39] on button "Download" at bounding box center [676, 36] width 67 height 26
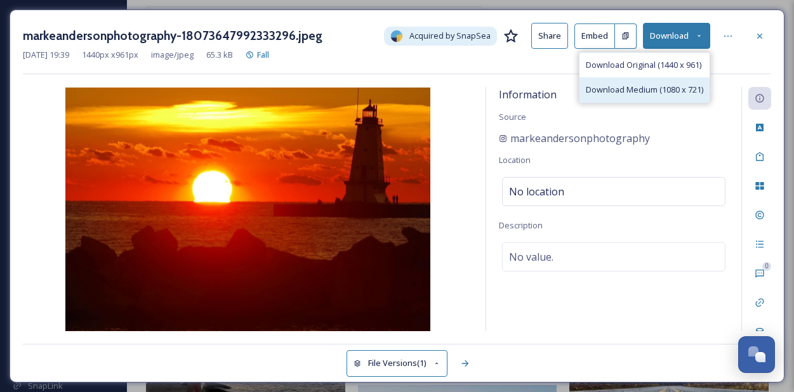
click at [664, 86] on span "Download Medium (1080 x 721)" at bounding box center [644, 90] width 117 height 12
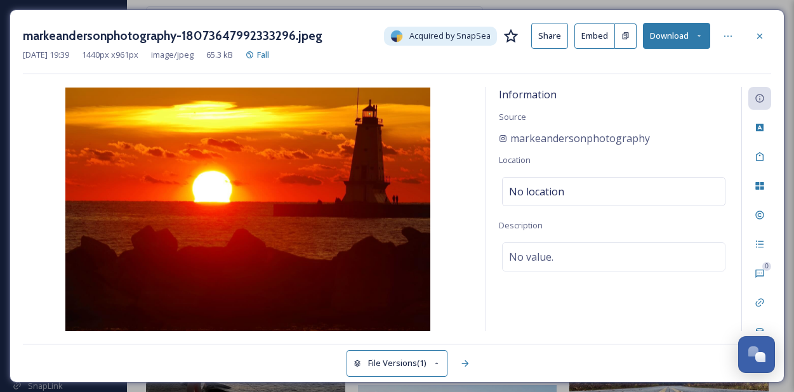
click at [657, 140] on div "markeandersonphotography" at bounding box center [614, 138] width 230 height 15
drag, startPoint x: 657, startPoint y: 139, endPoint x: 512, endPoint y: 141, distance: 145.3
click at [512, 139] on div "markeandersonphotography" at bounding box center [614, 138] width 230 height 15
copy span "markeandersonphotography"
click at [760, 36] on icon at bounding box center [759, 35] width 5 height 5
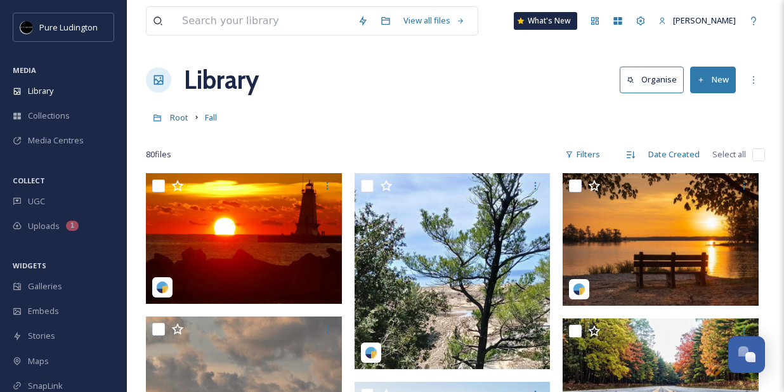
click at [372, 150] on div "80 file s Filters Date Created Select all" at bounding box center [455, 154] width 619 height 25
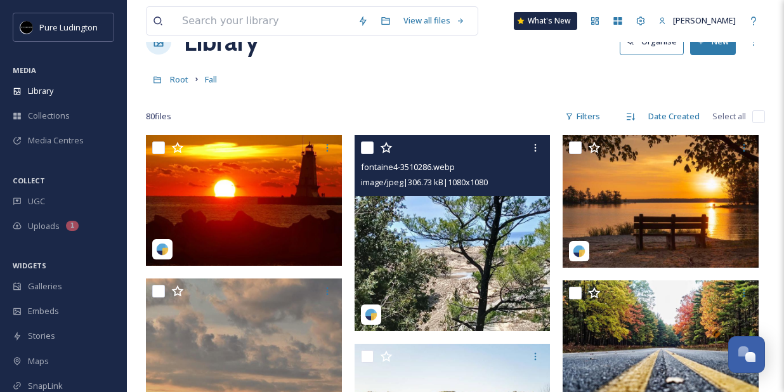
scroll to position [43, 0]
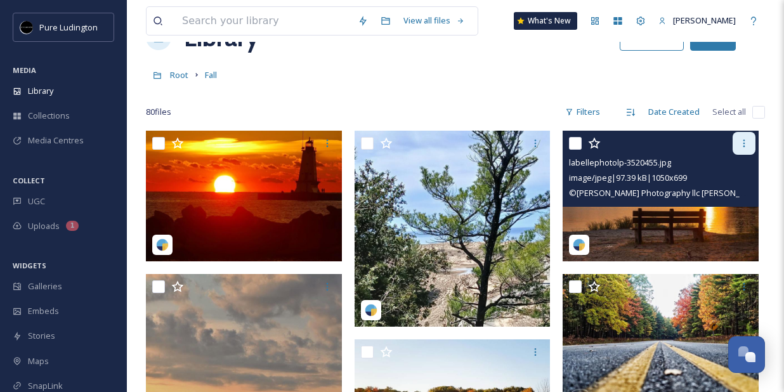
click at [739, 145] on icon at bounding box center [744, 143] width 10 height 10
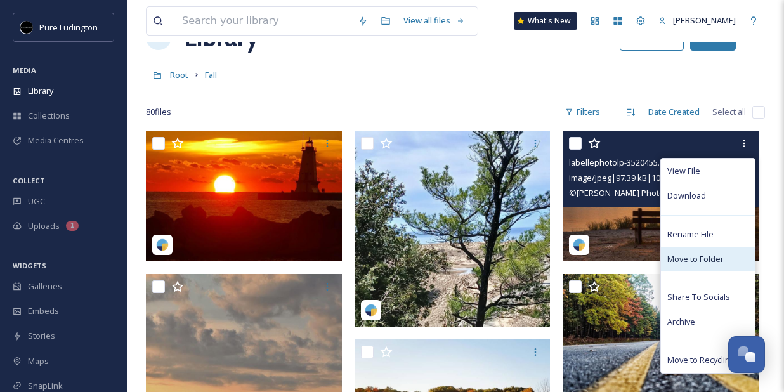
click at [688, 264] on span "Move to Folder" at bounding box center [696, 259] width 56 height 12
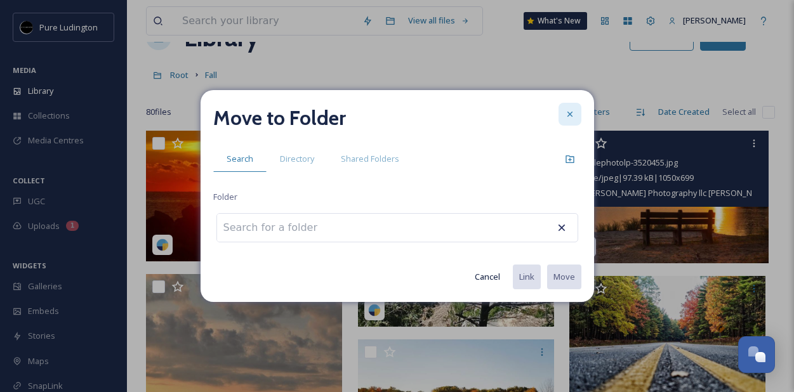
click at [565, 119] on div at bounding box center [569, 114] width 23 height 23
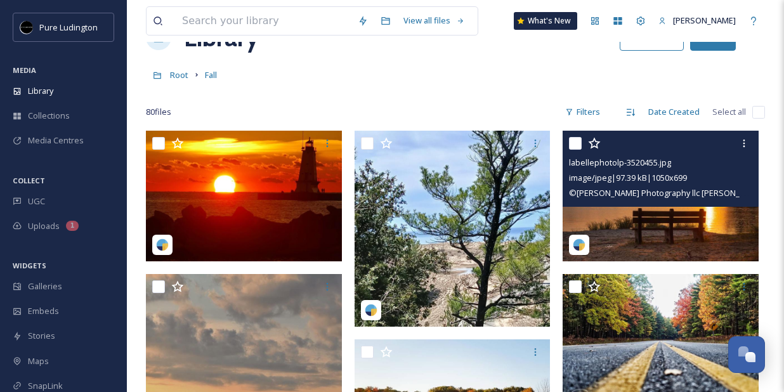
click at [664, 241] on img at bounding box center [661, 196] width 196 height 131
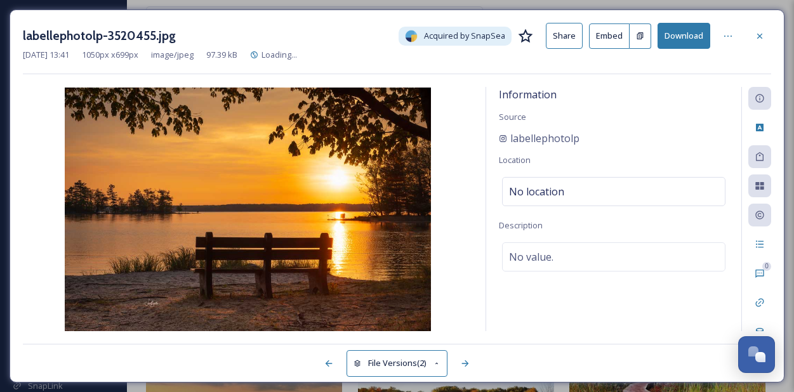
click at [673, 36] on button "Download" at bounding box center [683, 36] width 53 height 26
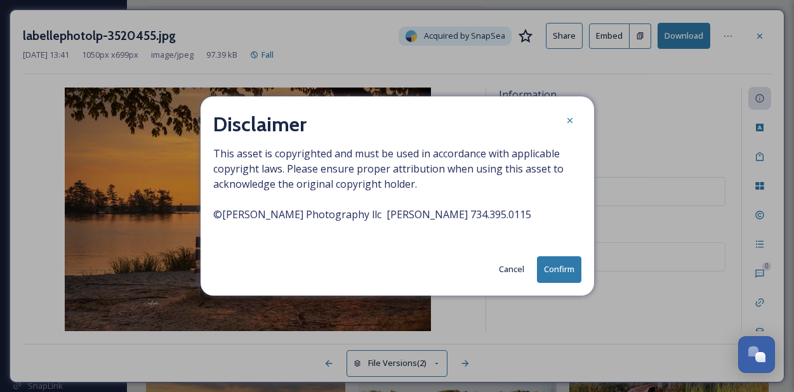
click at [548, 265] on button "Confirm" at bounding box center [559, 269] width 44 height 26
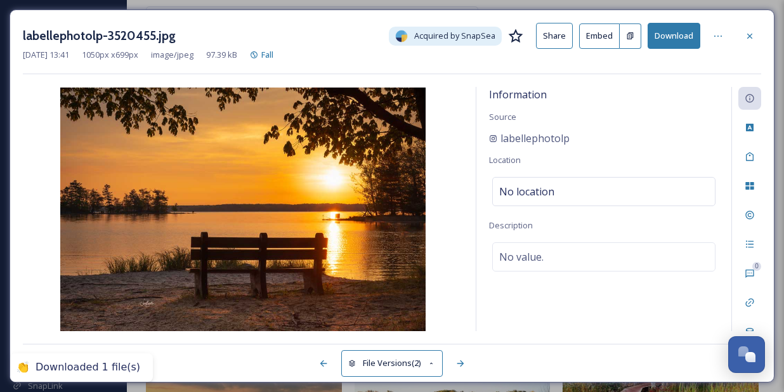
click at [662, 121] on div "Information Source labellephotolp Location No location Description No value." at bounding box center [604, 209] width 255 height 244
drag, startPoint x: 593, startPoint y: 140, endPoint x: 501, endPoint y: 139, distance: 92.6
click at [501, 139] on div "labellephotolp" at bounding box center [604, 138] width 230 height 15
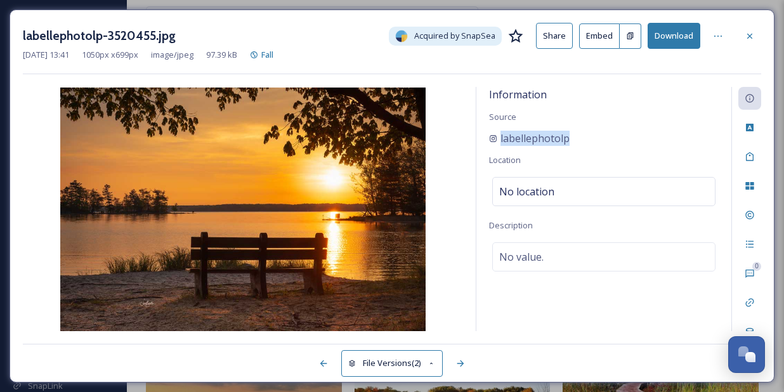
copy span "labellephotolp"
click at [742, 39] on div at bounding box center [750, 36] width 23 height 23
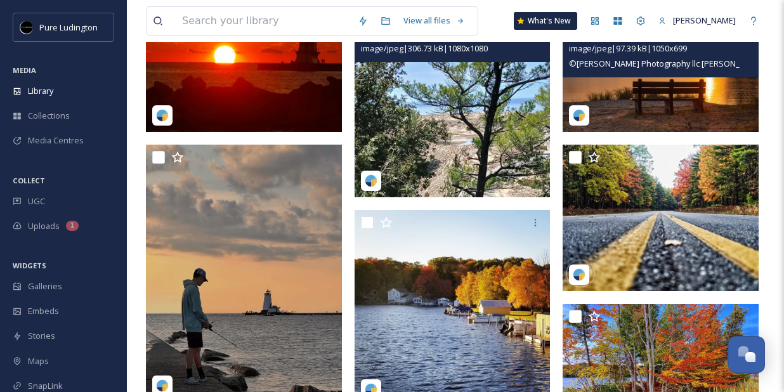
scroll to position [232, 0]
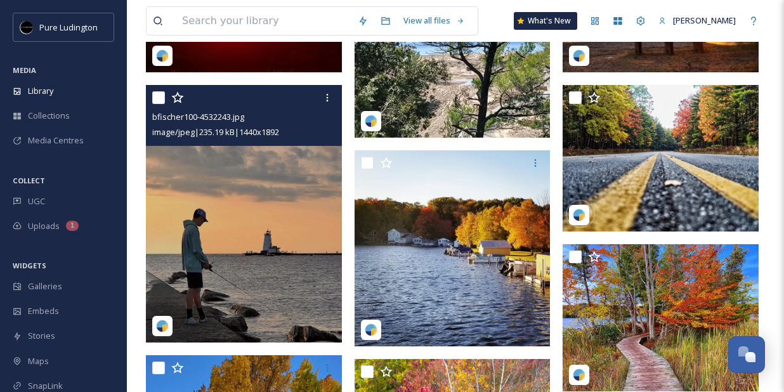
click at [282, 201] on img at bounding box center [244, 214] width 196 height 258
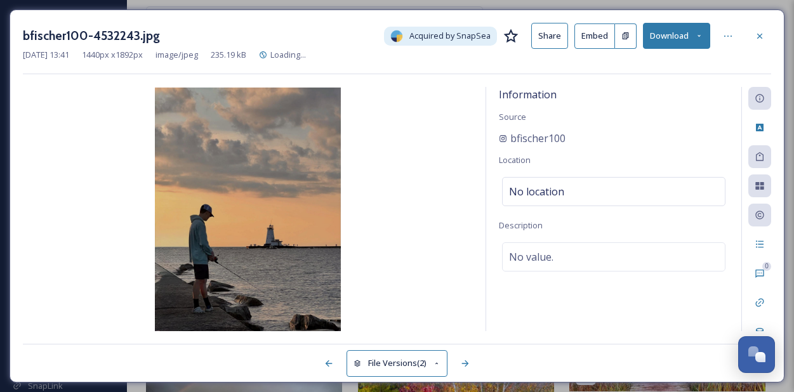
click at [704, 34] on button "Download" at bounding box center [676, 36] width 67 height 26
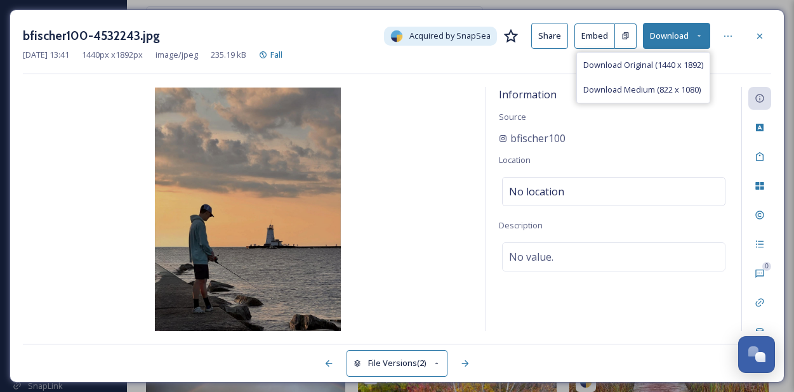
click at [631, 95] on span "Download Medium (822 x 1080)" at bounding box center [641, 90] width 117 height 12
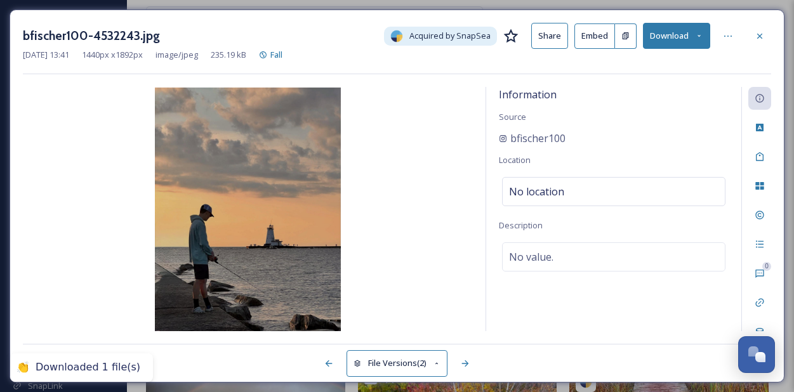
click at [673, 115] on div "Information Source bfischer100 Location No location Description No value." at bounding box center [613, 209] width 255 height 244
drag, startPoint x: 581, startPoint y: 135, endPoint x: 490, endPoint y: 133, distance: 90.7
click at [491, 133] on div "Information Source bfischer100 Location No location Description No value." at bounding box center [613, 209] width 255 height 244
copy span "bfischer100"
click at [763, 32] on icon at bounding box center [759, 36] width 10 height 10
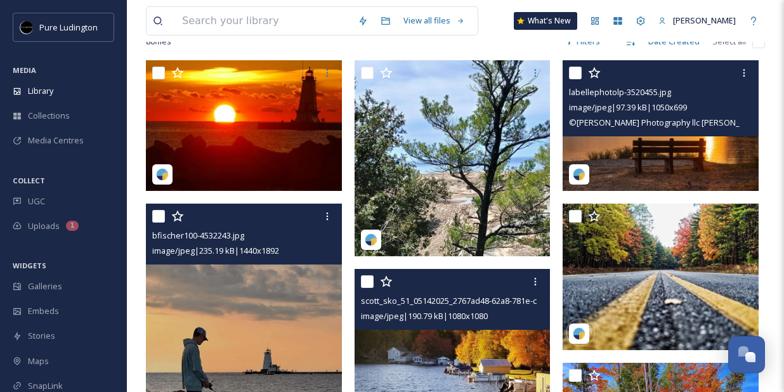
scroll to position [211, 0]
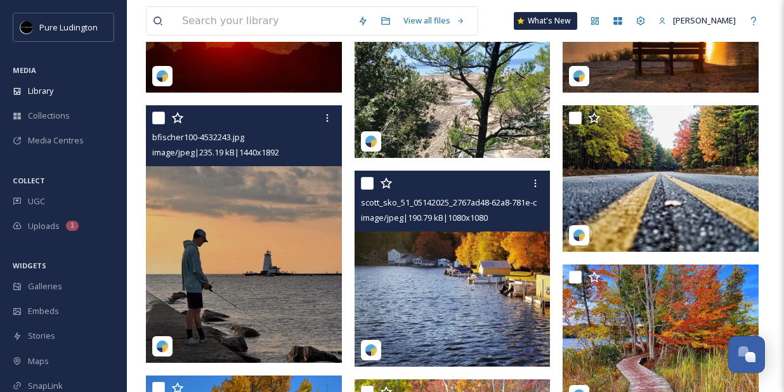
click at [444, 288] on img at bounding box center [453, 269] width 196 height 196
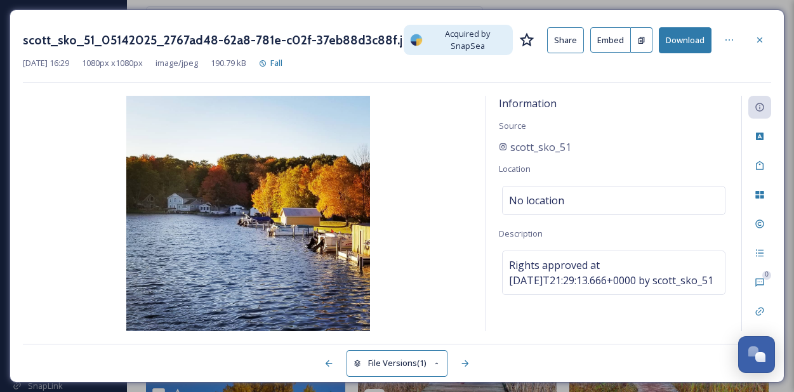
click at [695, 42] on button "Download" at bounding box center [685, 40] width 53 height 26
click at [711, 79] on div "scott_sko_51_05142025_2767ad48-62a8-781e-c02f-37eb88d3c88f.jpg Acquired by Snap…" at bounding box center [397, 53] width 748 height 60
drag, startPoint x: 581, startPoint y: 146, endPoint x: 506, endPoint y: 145, distance: 74.9
click at [506, 145] on div "scott_sko_51" at bounding box center [614, 147] width 230 height 15
copy span "scott_sko_51"
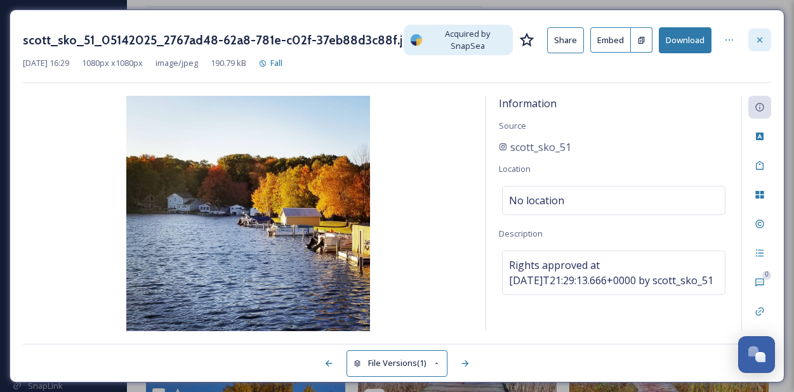
click at [754, 43] on icon at bounding box center [759, 40] width 10 height 10
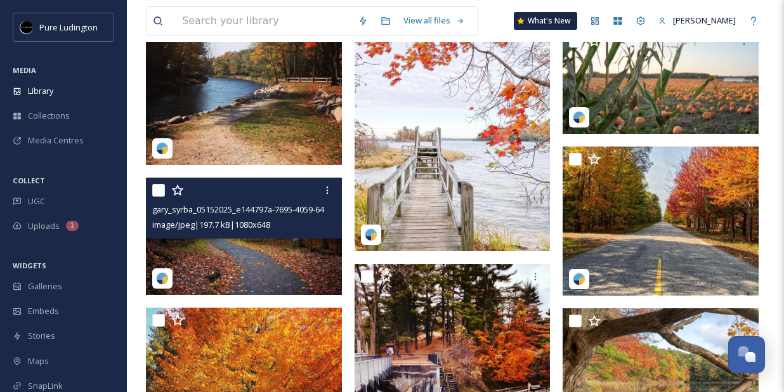
scroll to position [2183, 0]
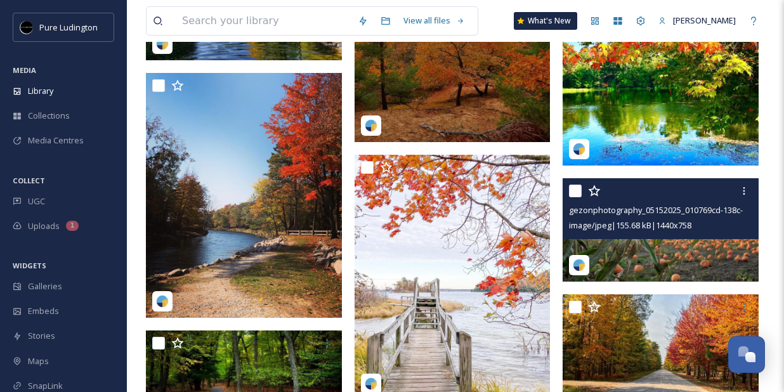
click at [602, 248] on img at bounding box center [661, 229] width 196 height 103
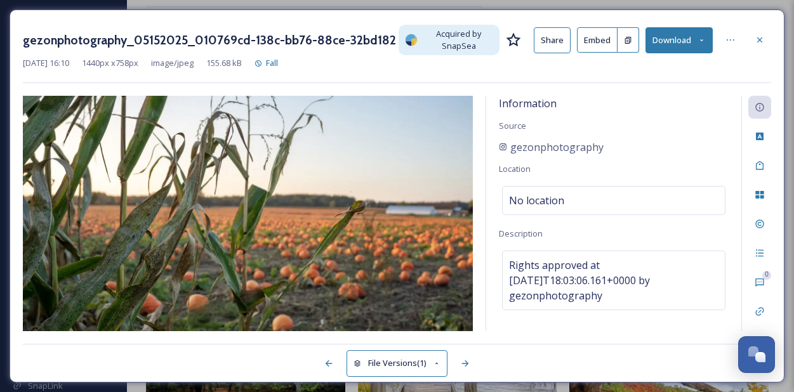
click at [698, 41] on icon at bounding box center [701, 40] width 8 height 8
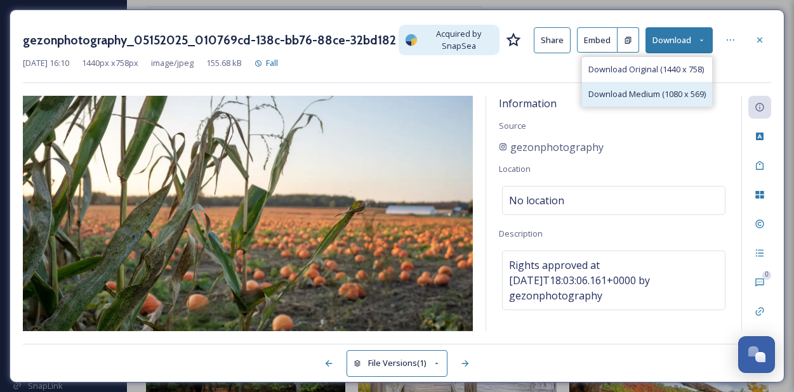
click at [662, 93] on span "Download Medium (1080 x 569)" at bounding box center [646, 94] width 117 height 12
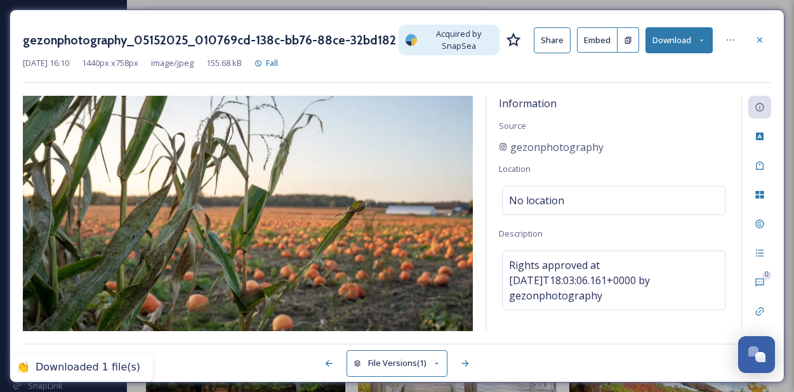
click at [651, 140] on div "gezonphotography" at bounding box center [614, 147] width 230 height 15
drag, startPoint x: 630, startPoint y: 148, endPoint x: 509, endPoint y: 146, distance: 121.2
click at [509, 146] on div "gezonphotography" at bounding box center [614, 147] width 230 height 15
copy span "gezonphotography"
click at [755, 43] on icon at bounding box center [759, 40] width 10 height 10
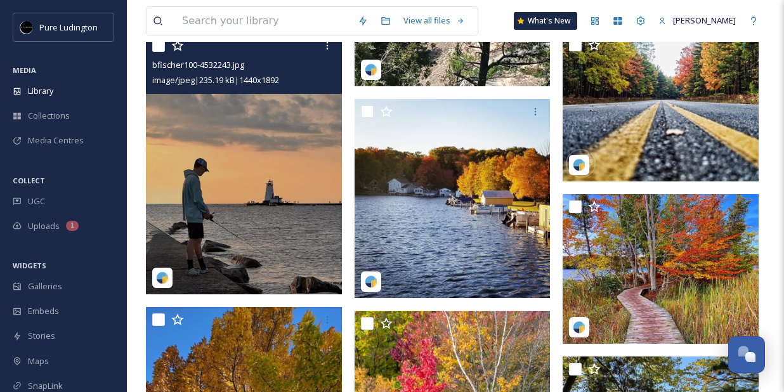
scroll to position [119, 0]
